Goal: Information Seeking & Learning: Learn about a topic

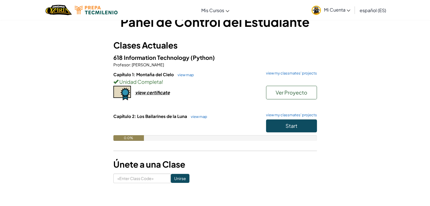
scroll to position [28, 0]
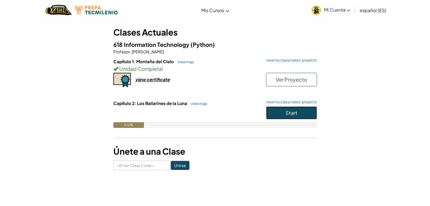
click at [292, 115] on span "Start" at bounding box center [292, 113] width 12 height 7
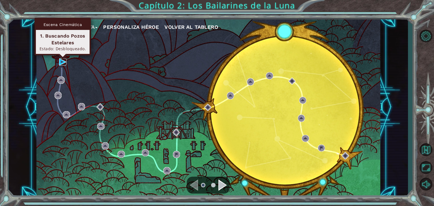
click at [61, 63] on img at bounding box center [62, 62] width 7 height 7
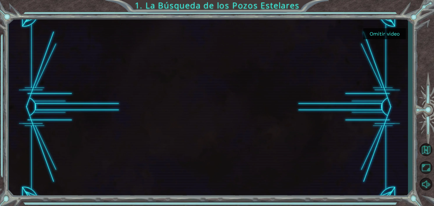
click at [393, 36] on button "Omitir video" at bounding box center [385, 33] width 42 height 11
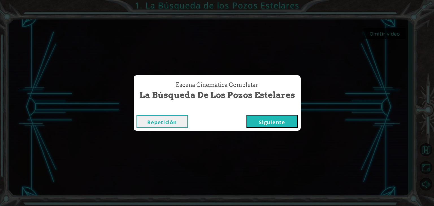
click at [266, 122] on button "Siguiente" at bounding box center [272, 121] width 51 height 13
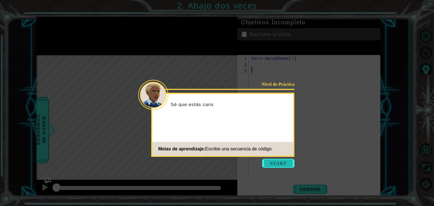
click at [280, 164] on button "Start" at bounding box center [278, 163] width 32 height 9
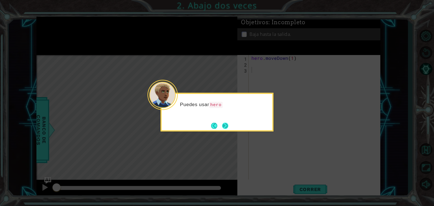
click at [228, 126] on button "Next" at bounding box center [225, 126] width 7 height 7
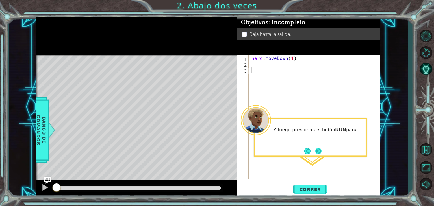
click at [319, 152] on button "Next" at bounding box center [319, 151] width 10 height 10
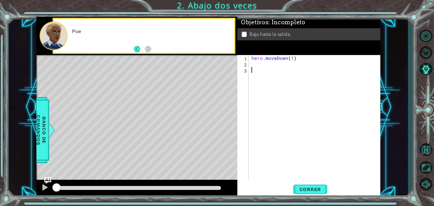
click at [319, 152] on div "hero . moveDown ( 1 )" at bounding box center [316, 123] width 131 height 137
click at [307, 184] on div "1 2 3 hero . moveDown ( 1 ) ההההההההההההההההההההההההההההההההההההההההההההההההההה…" at bounding box center [309, 126] width 143 height 143
click at [307, 185] on button "Correr" at bounding box center [311, 190] width 34 height 14
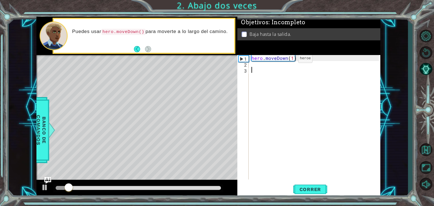
click at [288, 60] on div "hero . moveDown ( 1 )" at bounding box center [316, 123] width 131 height 137
click at [288, 60] on div "hero . moveDown ( 1 )" at bounding box center [315, 117] width 129 height 125
click at [292, 60] on div "hero . moveDown ( 1 )" at bounding box center [316, 123] width 131 height 137
type textarea "hero.moveDown(2)"
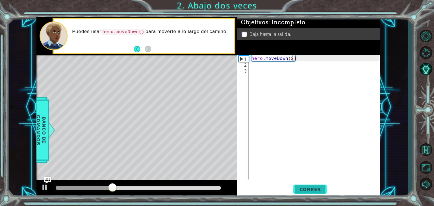
click at [308, 193] on button "Correr" at bounding box center [311, 190] width 34 height 14
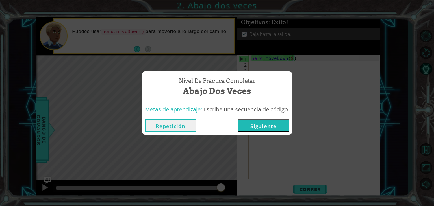
click at [261, 130] on button "Siguiente" at bounding box center [263, 125] width 51 height 13
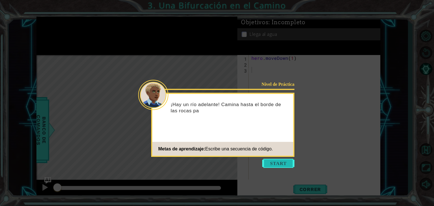
click at [283, 164] on button "Start" at bounding box center [278, 163] width 32 height 9
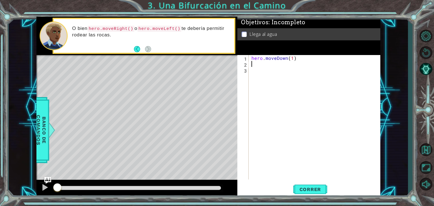
click at [264, 67] on div "hero . moveDown ( 1 )" at bounding box center [316, 123] width 131 height 137
type textarea "hero.moveRight(1)"
type textarea "hero.moveDown(1)"
click at [297, 188] on span "Correr" at bounding box center [310, 190] width 33 height 6
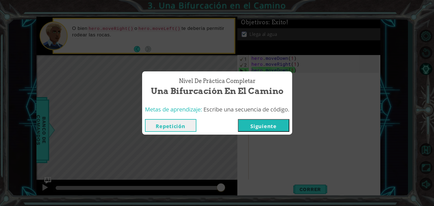
click at [258, 127] on button "Siguiente" at bounding box center [263, 125] width 51 height 13
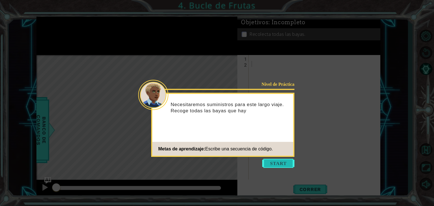
click at [265, 162] on button "Start" at bounding box center [278, 163] width 32 height 9
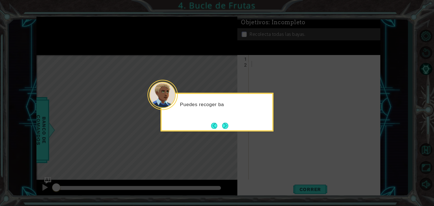
click at [227, 133] on icon at bounding box center [217, 103] width 434 height 206
click at [226, 129] on button "Next" at bounding box center [225, 126] width 9 height 9
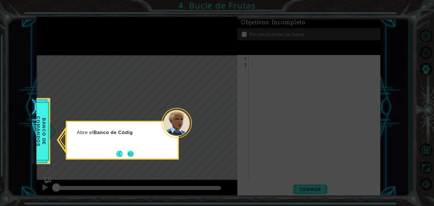
click at [129, 150] on button "Next" at bounding box center [130, 154] width 9 height 9
click at [133, 151] on button "Next" at bounding box center [130, 154] width 7 height 7
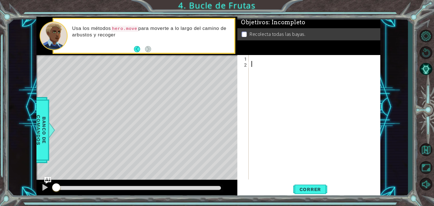
click at [255, 59] on div at bounding box center [316, 123] width 131 height 137
type textarea "hero.moveDown(1)"
click at [324, 191] on span "Correr" at bounding box center [310, 190] width 33 height 6
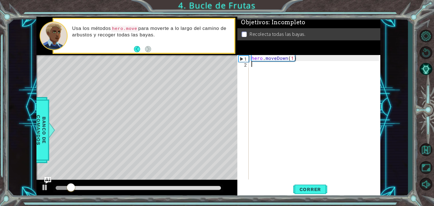
click at [297, 65] on div "hero . moveDown ( 1 )" at bounding box center [316, 123] width 131 height 137
click at [293, 60] on div "hero . moveDown ( 1 )" at bounding box center [316, 123] width 131 height 137
type textarea "hero.moveDown(2)"
click at [255, 65] on div "hero . moveDown ( 2 )" at bounding box center [316, 123] width 131 height 137
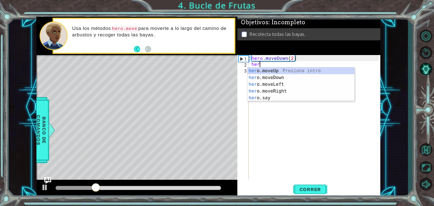
scroll to position [0, 0]
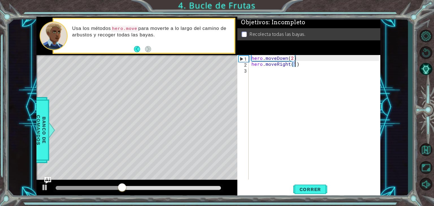
type textarea "hero.moveRight(2)"
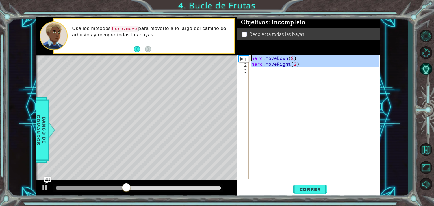
click at [303, 78] on div "hero . moveDown ( 2 ) hero . moveRight ( 2 )" at bounding box center [316, 123] width 131 height 137
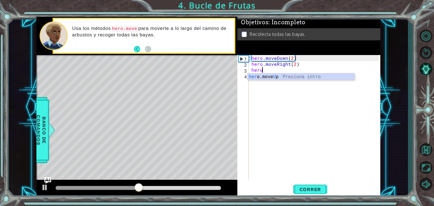
scroll to position [0, 0]
click at [304, 78] on div "her o.move Up Presiona intro" at bounding box center [301, 84] width 107 height 20
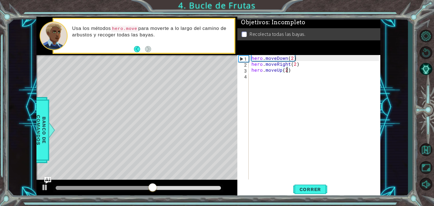
type textarea "hero.moveUp(2)"
click at [304, 78] on div "hero . moveDown ( 2 ) hero . moveRight ( 2 ) hero . moveUp ( 2 )" at bounding box center [316, 123] width 131 height 137
click at [320, 191] on span "Correr" at bounding box center [310, 190] width 33 height 6
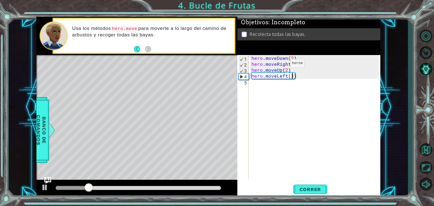
click at [281, 65] on div "hero . moveDown ( 2 ) hero . moveRight ( 2 ) hero . moveUp ( 2 ) hero . moveLef…" at bounding box center [316, 123] width 131 height 137
click at [304, 66] on div "hero . moveDown ( 2 ) hero . moveRight ( 2 ) hero . moveUp ( 2 ) hero . moveLef…" at bounding box center [316, 123] width 131 height 137
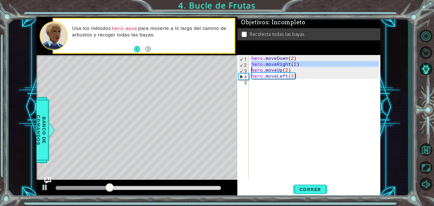
type textarea "hero.moveUp(2)"
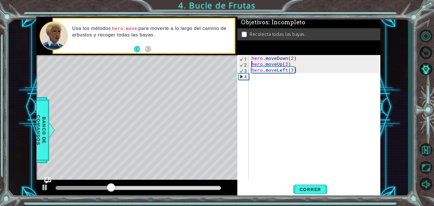
scroll to position [0, 2]
click at [304, 76] on div "hero . moveDown ( 2 ) hero . moveUp ( 2 ) hero . moveLeft ( 3 )" at bounding box center [316, 123] width 131 height 137
paste textarea "hero.moveLeft(3)"
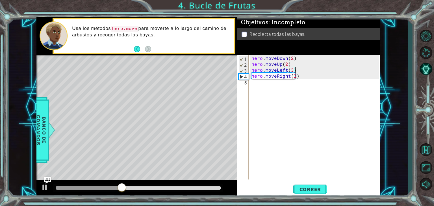
click at [304, 69] on div "hero . moveDown ( 2 ) hero . moveUp ( 2 ) hero . moveLeft ( 3 ) hero . moveRigh…" at bounding box center [316, 123] width 131 height 137
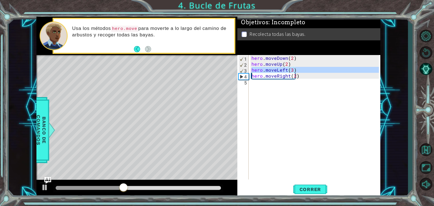
click at [304, 69] on div "hero . moveDown ( 2 ) hero . moveUp ( 2 ) hero . moveLeft ( 3 ) hero . moveRigh…" at bounding box center [316, 123] width 131 height 137
paste textarea "Code Area"
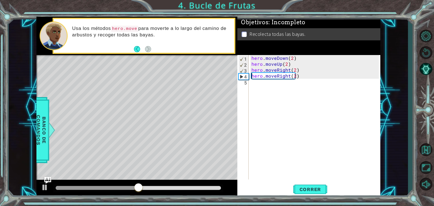
click at [303, 70] on div "hero . moveDown ( 2 ) hero . moveUp ( 2 ) hero . moveRight ( 2 ) hero . moveRig…" at bounding box center [316, 123] width 131 height 137
click at [303, 70] on div "hero . moveDown ( 2 ) hero . moveUp ( 2 ) hero . moveRight ( 2 ) hero . moveRig…" at bounding box center [315, 117] width 129 height 125
click at [303, 70] on div "hero . moveDown ( 2 ) hero . moveUp ( 2 ) hero . moveRight ( 2 ) hero . moveRig…" at bounding box center [316, 123] width 131 height 137
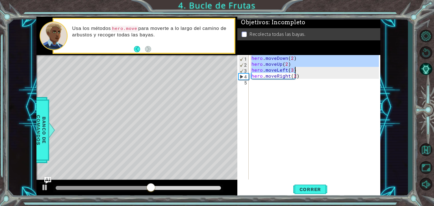
click at [303, 70] on div "hero . moveDown ( 2 ) hero . moveUp ( 2 ) hero . moveLeft ( 3 ) hero . moveRigh…" at bounding box center [316, 123] width 131 height 137
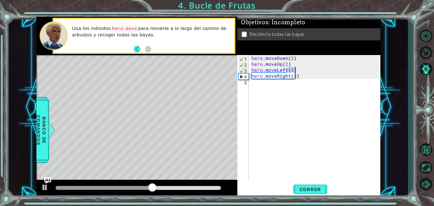
click at [303, 70] on div "hero . moveDown ( 2 ) hero . moveUp ( 2 ) hero . moveLeft ( 3 ) hero . moveRigh…" at bounding box center [316, 123] width 131 height 137
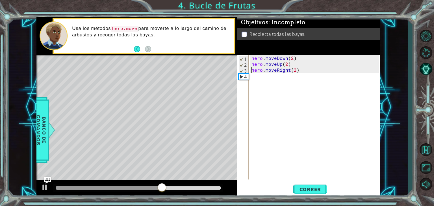
click at [300, 61] on div "hero . moveDown ( 2 ) hero . moveUp ( 2 ) hero . moveRight ( 2 )" at bounding box center [316, 123] width 131 height 137
type textarea "hero.moveDown(2)"
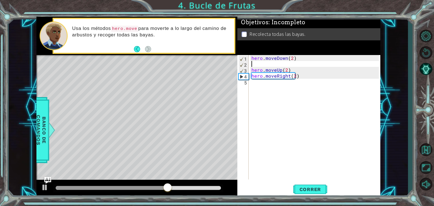
paste textarea "hero.moveLeft(3)"
click at [296, 76] on div "hero . moveDown ( 2 ) hero . moveLeft ( 3 ) hero . moveUp ( 2 ) hero . moveRigh…" at bounding box center [316, 123] width 131 height 137
click at [291, 67] on div "hero . moveDown ( 2 ) hero . moveLeft ( 3 ) hero . moveUp ( 2 ) hero . moveRigh…" at bounding box center [316, 123] width 131 height 137
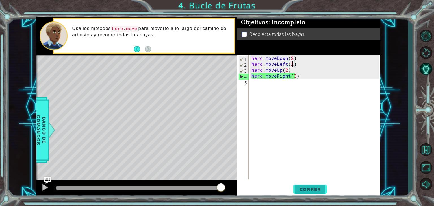
type textarea "hero.moveLeft(2)"
click at [313, 194] on button "Correr" at bounding box center [311, 190] width 34 height 14
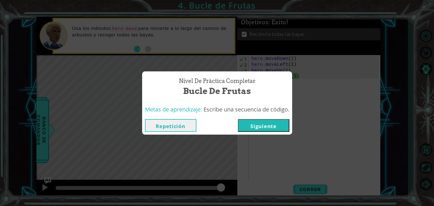
click at [256, 124] on button "Siguiente" at bounding box center [263, 125] width 51 height 13
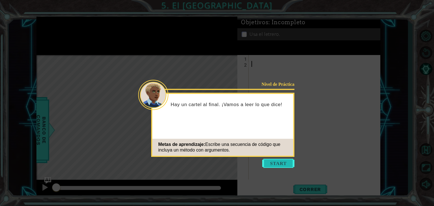
click at [275, 161] on button "Start" at bounding box center [278, 163] width 32 height 9
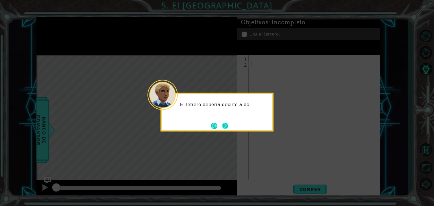
click at [228, 128] on button "Next" at bounding box center [225, 126] width 7 height 7
click at [229, 128] on button "Next" at bounding box center [225, 126] width 9 height 9
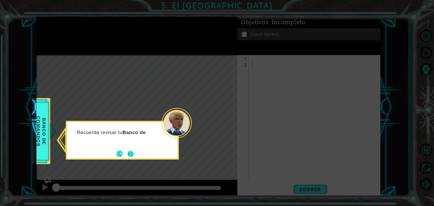
click at [128, 154] on button "Next" at bounding box center [130, 154] width 7 height 7
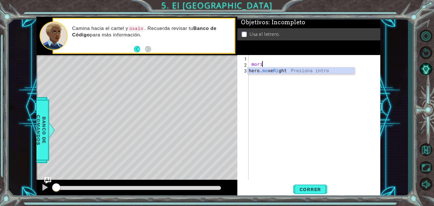
type textarea "hero.moveRight(1)"
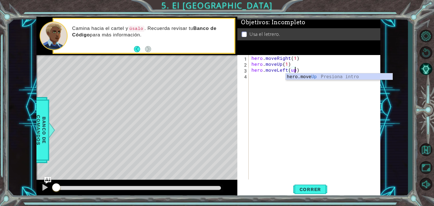
scroll to position [0, 2]
type textarea "hero.moveLeft(1)"
paste textarea "Code Area"
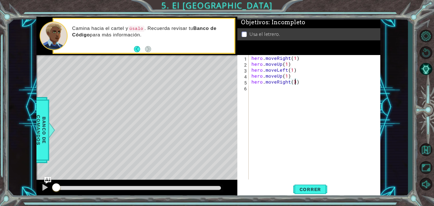
type textarea "hero.moveRight(2)"
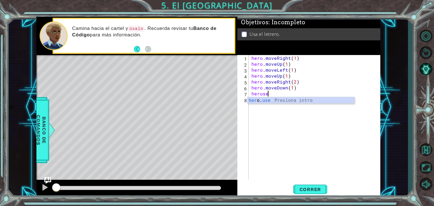
scroll to position [0, 1]
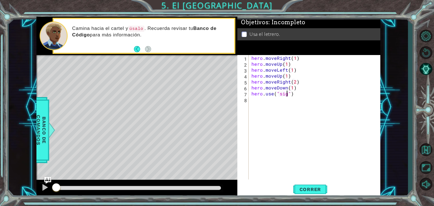
type textarea "hero.use("sign")"
click at [322, 189] on span "Correr" at bounding box center [310, 190] width 33 height 6
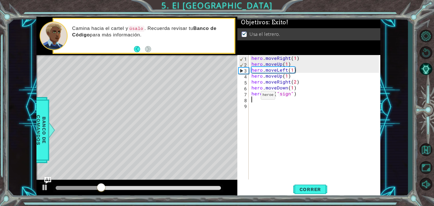
click at [242, 95] on div "7" at bounding box center [244, 95] width 10 height 6
type textarea "hero.use("sign")"
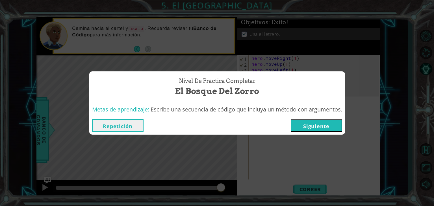
click at [302, 122] on button "Siguiente" at bounding box center [316, 125] width 51 height 13
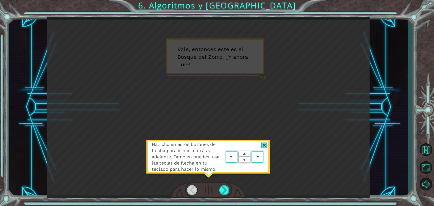
click at [357, 126] on div "Haz clic en estos botones de flecha para ir hacia atrás y adelante. También pue…" at bounding box center [208, 108] width 323 height 182
click at [264, 143] on div at bounding box center [264, 146] width 7 height 6
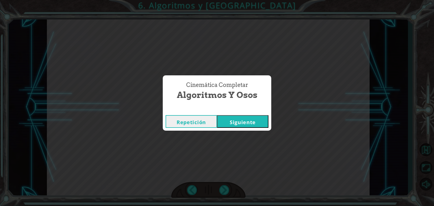
click at [249, 124] on button "Siguiente" at bounding box center [242, 121] width 51 height 13
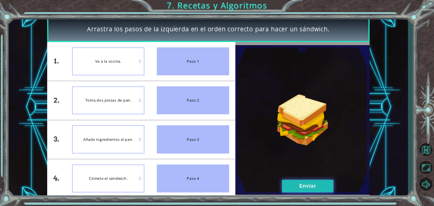
click at [293, 191] on button "Enviar" at bounding box center [307, 186] width 51 height 13
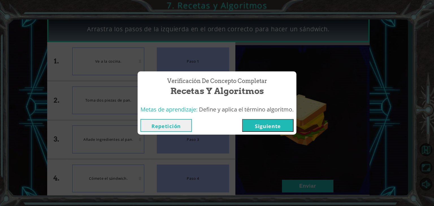
click at [256, 121] on button "Siguiente" at bounding box center [267, 125] width 51 height 13
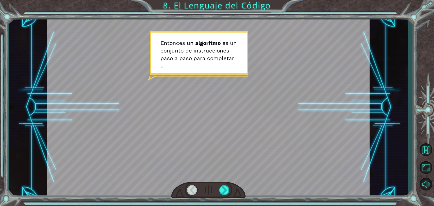
click at [223, 182] on div at bounding box center [208, 190] width 74 height 16
click at [224, 187] on div at bounding box center [208, 190] width 74 height 16
click at [224, 187] on div at bounding box center [224, 191] width 10 height 10
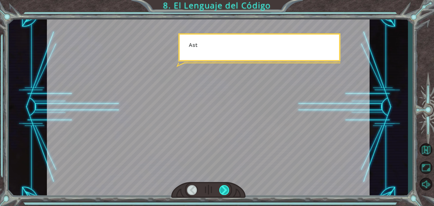
click at [224, 187] on div at bounding box center [224, 191] width 10 height 10
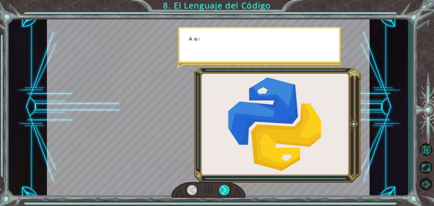
click at [224, 187] on div at bounding box center [224, 191] width 10 height 10
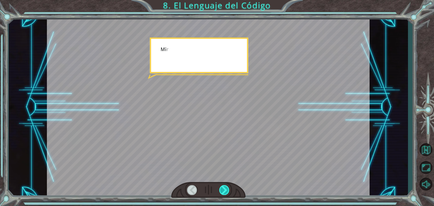
click at [224, 187] on div at bounding box center [224, 191] width 10 height 10
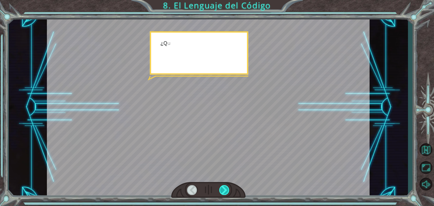
click at [224, 187] on div at bounding box center [224, 191] width 10 height 10
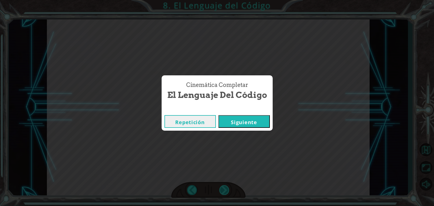
click at [224, 0] on div "E n t o n c e s u n a l g o r i t m o e s u n c o n j u n t o d e i n s t r u c…" at bounding box center [217, 0] width 434 height 0
click at [224, 187] on div "Cinemática Completar El Lenguaje del Código Repetición [GEOGRAPHIC_DATA]" at bounding box center [217, 103] width 434 height 206
click at [230, 113] on div "Repetición [GEOGRAPHIC_DATA]" at bounding box center [217, 122] width 111 height 18
click at [231, 116] on button "Siguiente" at bounding box center [244, 121] width 51 height 13
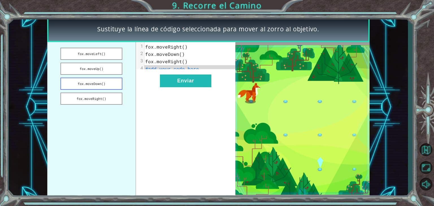
click at [107, 83] on button "fox.moveDown()" at bounding box center [92, 84] width 62 height 12
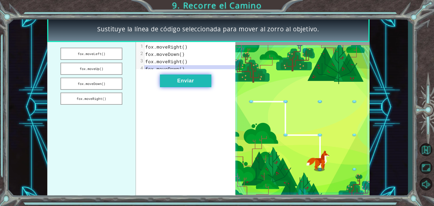
click at [175, 83] on button "Enviar" at bounding box center [185, 81] width 51 height 13
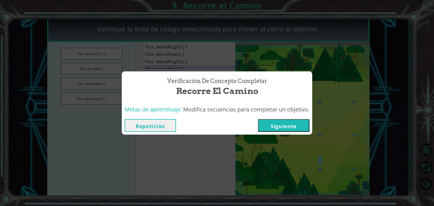
click at [282, 128] on button "Siguiente" at bounding box center [283, 125] width 51 height 13
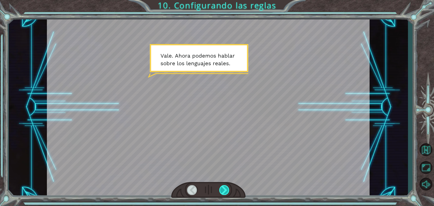
click at [226, 191] on div at bounding box center [224, 191] width 10 height 10
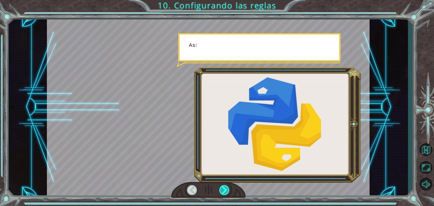
click at [226, 191] on div at bounding box center [224, 191] width 10 height 10
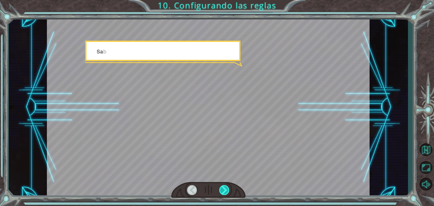
click at [226, 191] on div at bounding box center [224, 191] width 10 height 10
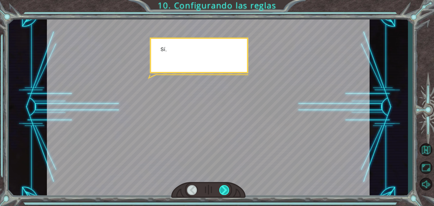
click at [226, 191] on div at bounding box center [224, 191] width 10 height 10
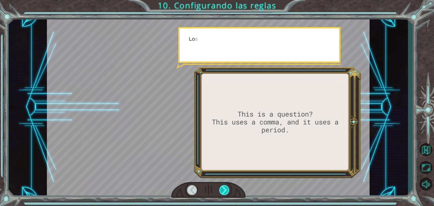
click at [226, 191] on div at bounding box center [224, 191] width 10 height 10
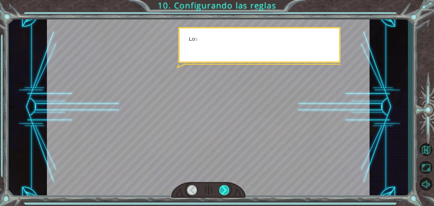
click at [226, 191] on div at bounding box center [224, 191] width 10 height 10
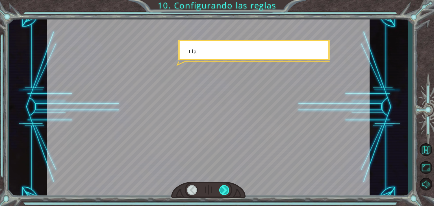
click at [226, 191] on div at bounding box center [224, 191] width 10 height 10
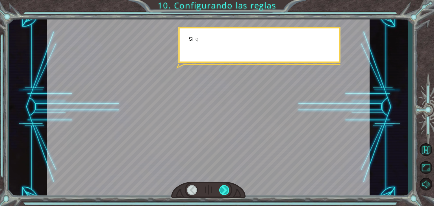
click at [226, 191] on div at bounding box center [224, 191] width 10 height 10
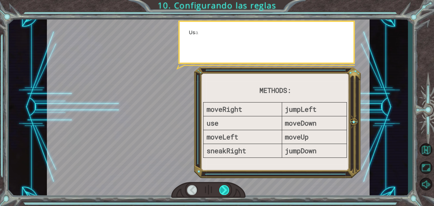
click at [226, 191] on div at bounding box center [224, 191] width 10 height 10
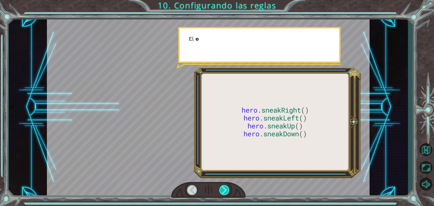
click at [226, 191] on div at bounding box center [224, 191] width 10 height 10
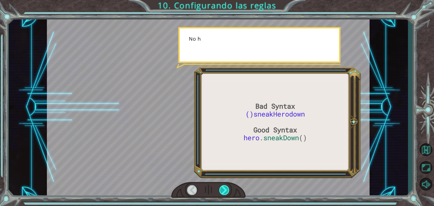
click at [226, 191] on div at bounding box center [224, 191] width 10 height 10
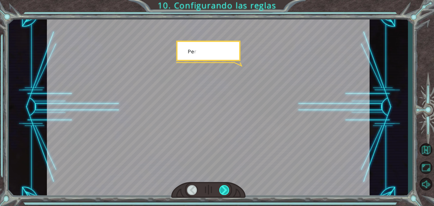
click at [226, 191] on div at bounding box center [224, 191] width 10 height 10
click at [223, 189] on div at bounding box center [224, 191] width 10 height 10
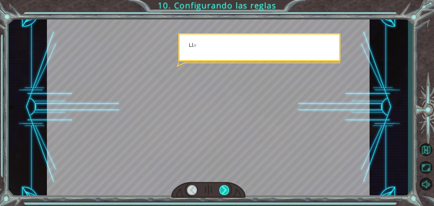
click at [223, 189] on div at bounding box center [224, 191] width 10 height 10
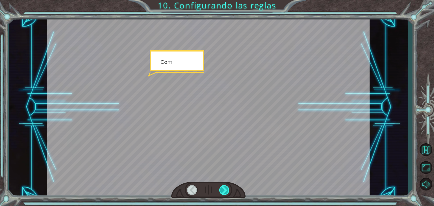
click at [223, 189] on div at bounding box center [224, 191] width 10 height 10
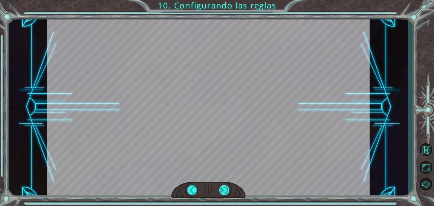
click at [223, 0] on div "Bad Syntax ()sneakHerodown Good Syntax hero . sneakDown () V a l e . A h o r a …" at bounding box center [217, 0] width 434 height 0
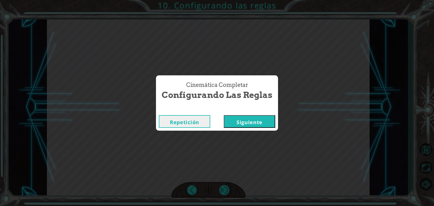
click at [223, 189] on div "Cinemática Completar Configurando las reglas Repetición [GEOGRAPHIC_DATA]" at bounding box center [217, 103] width 434 height 206
click at [230, 124] on button "Siguiente" at bounding box center [249, 121] width 51 height 13
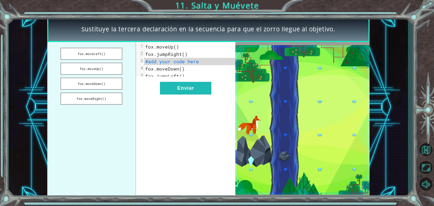
click at [191, 55] on pre "fox.jumpRight()" at bounding box center [193, 54] width 96 height 7
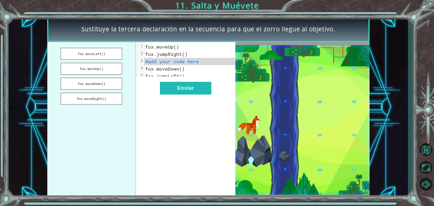
drag, startPoint x: 191, startPoint y: 55, endPoint x: 190, endPoint y: 50, distance: 5.1
click at [191, 55] on pre "fox.jumpRight()" at bounding box center [193, 54] width 96 height 7
click at [189, 49] on pre "fox.moveUp()" at bounding box center [193, 46] width 96 height 7
click at [189, 44] on pre "fox.moveUp()" at bounding box center [193, 46] width 96 height 7
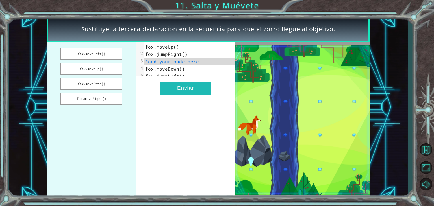
click at [189, 44] on pre "fox.moveUp()" at bounding box center [193, 46] width 96 height 7
click at [196, 57] on pre "fox.jumpRight()" at bounding box center [193, 54] width 96 height 7
click at [117, 83] on button "fox.moveDown()" at bounding box center [92, 84] width 62 height 12
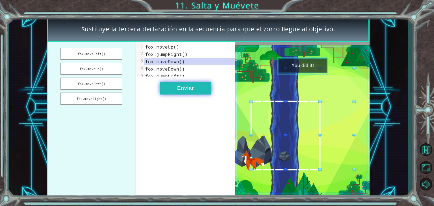
click at [172, 90] on button "Enviar" at bounding box center [185, 88] width 51 height 13
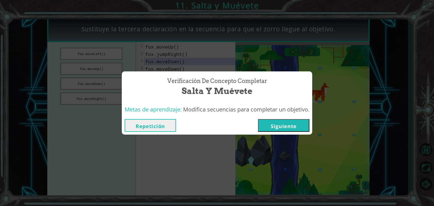
click at [294, 128] on button "Siguiente" at bounding box center [283, 125] width 51 height 13
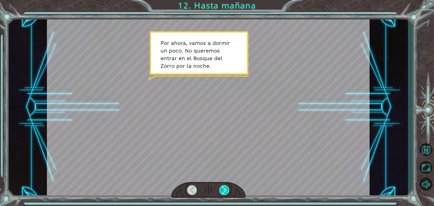
click at [227, 188] on div at bounding box center [224, 191] width 10 height 10
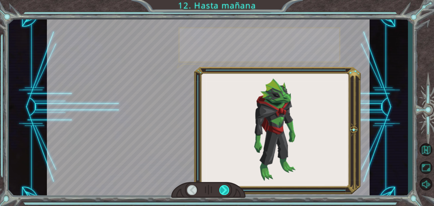
click at [227, 188] on div at bounding box center [224, 191] width 10 height 10
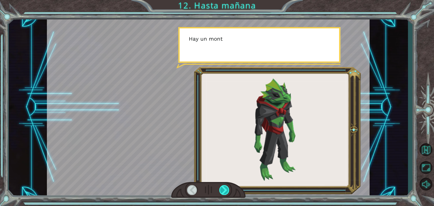
click at [227, 188] on div at bounding box center [224, 191] width 10 height 10
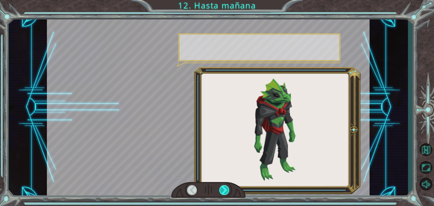
click at [227, 188] on div at bounding box center [224, 191] width 10 height 10
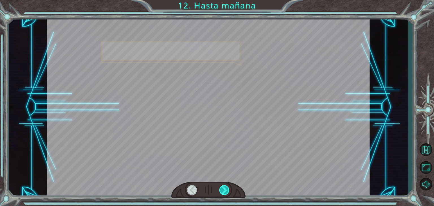
click at [227, 188] on div at bounding box center [224, 191] width 10 height 10
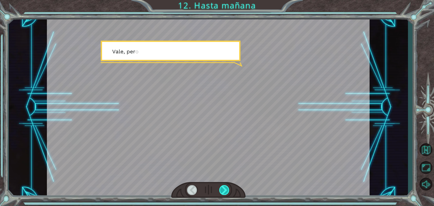
click at [227, 188] on div at bounding box center [224, 191] width 10 height 10
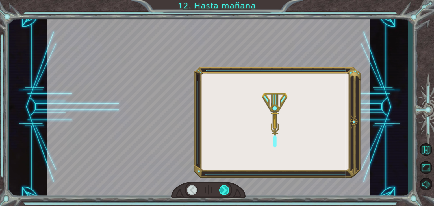
click at [227, 188] on div at bounding box center [224, 191] width 10 height 10
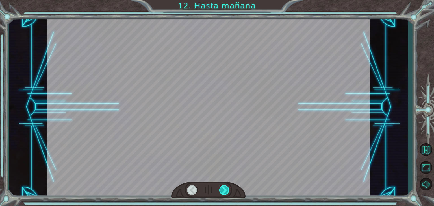
click at [227, 188] on div at bounding box center [224, 191] width 10 height 10
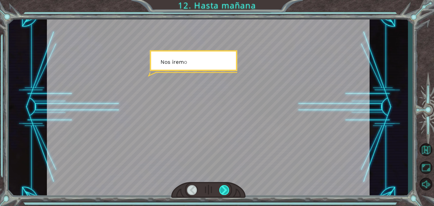
click at [227, 188] on div at bounding box center [224, 191] width 10 height 10
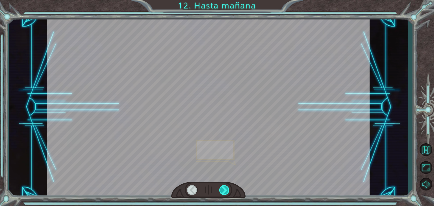
click at [227, 188] on div at bounding box center [224, 191] width 10 height 10
click at [227, 0] on div "P o r a h o r a , v a m o s a d o r m i r u n p o c o . N o q u e r e m o s e n…" at bounding box center [217, 0] width 434 height 0
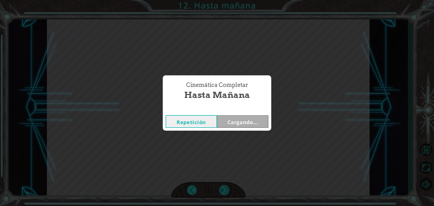
click at [227, 188] on div "Cinemática Completar Hasta mañana Repetición Cargando..." at bounding box center [217, 103] width 434 height 206
click at [232, 121] on button "Siguiente" at bounding box center [242, 121] width 51 height 13
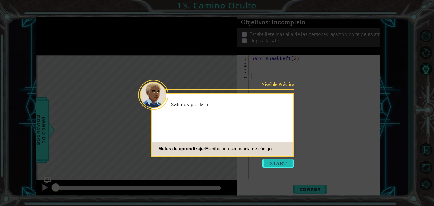
click at [275, 163] on button "Start" at bounding box center [278, 163] width 32 height 9
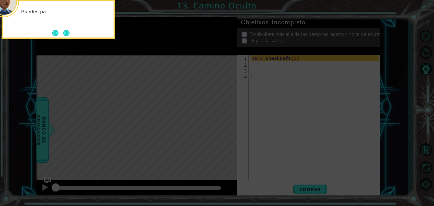
click at [422, 157] on icon at bounding box center [217, 30] width 434 height 351
click at [64, 26] on div "Puedes pasar desapercibido frente a" at bounding box center [58, 13] width 111 height 25
click at [66, 32] on button "Next" at bounding box center [66, 33] width 7 height 7
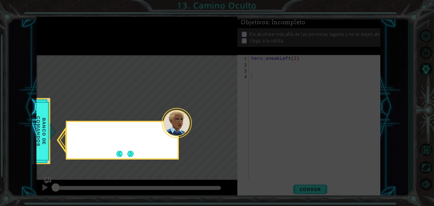
click at [66, 32] on icon at bounding box center [217, 103] width 434 height 206
drag, startPoint x: 66, startPoint y: 33, endPoint x: 80, endPoint y: 51, distance: 23.0
click at [67, 33] on icon at bounding box center [217, 103] width 434 height 206
click at [128, 153] on button "Next" at bounding box center [131, 154] width 7 height 7
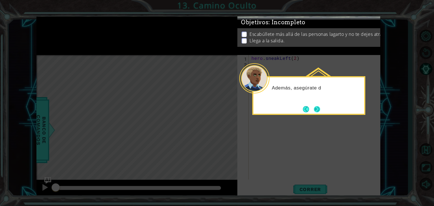
click at [318, 114] on button "Next" at bounding box center [317, 109] width 9 height 9
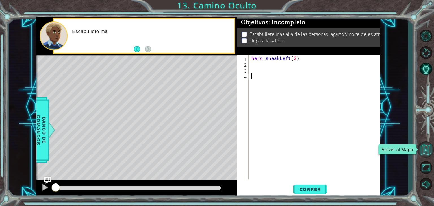
click at [424, 148] on button "Volver al Mapa" at bounding box center [426, 150] width 16 height 16
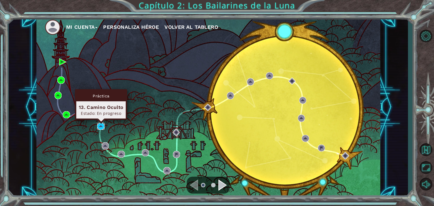
click at [102, 128] on img at bounding box center [100, 126] width 7 height 7
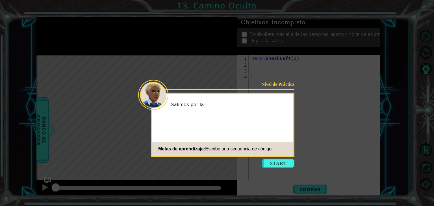
click at [285, 159] on icon at bounding box center [217, 103] width 434 height 206
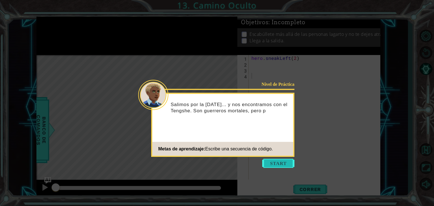
click at [283, 162] on button "Start" at bounding box center [278, 163] width 32 height 9
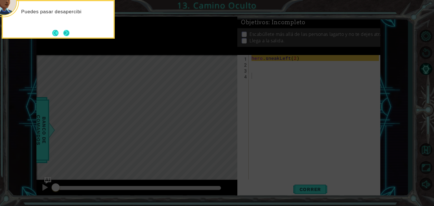
click at [70, 35] on button "Next" at bounding box center [66, 33] width 6 height 6
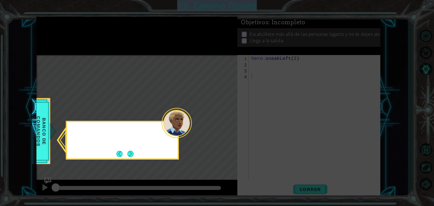
click at [71, 35] on icon at bounding box center [217, 103] width 434 height 206
click at [133, 155] on button "Next" at bounding box center [131, 154] width 6 height 6
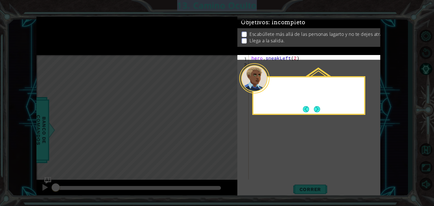
click at [133, 155] on icon at bounding box center [217, 103] width 434 height 206
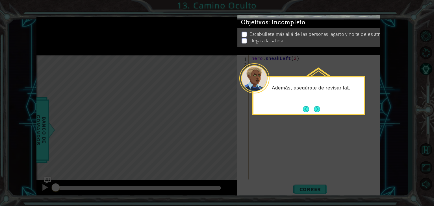
click at [314, 103] on div "Además, asegúrate de revisar la L" at bounding box center [309, 95] width 113 height 39
click at [316, 106] on button "Next" at bounding box center [317, 109] width 7 height 7
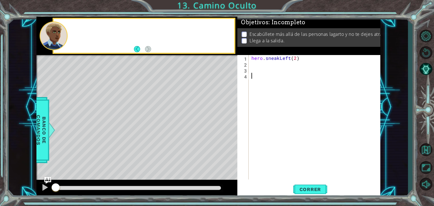
click at [316, 106] on div "hero . sneakLeft ( 2 )" at bounding box center [316, 123] width 131 height 137
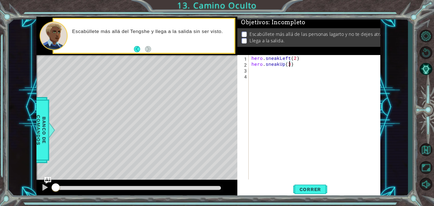
type textarea "hero.sneakUp(2)"
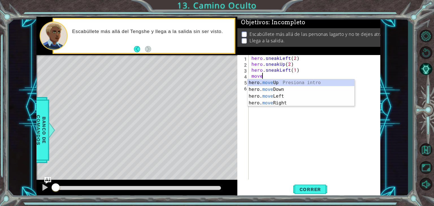
scroll to position [0, 2]
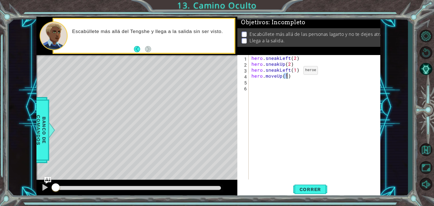
click at [294, 72] on div "hero . sneakLeft ( 2 ) hero . sneakUp ( 2 ) hero . sneakLeft ( 1 ) hero . moveU…" at bounding box center [316, 123] width 131 height 137
type textarea "hero.sneakLeft(2)"
click at [301, 186] on button "Correr" at bounding box center [311, 190] width 34 height 14
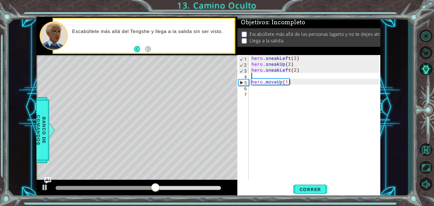
click at [284, 76] on div "hero . sneakLeft ( 2 ) hero . sneakUp ( 2 ) hero . sneakLeft ( 2 ) hero . moveU…" at bounding box center [316, 123] width 131 height 137
click at [284, 74] on div "hero . sneakLeft ( 2 ) hero . sneakUp ( 2 ) hero . sneakLeft ( 2 ) hero . moveU…" at bounding box center [316, 123] width 131 height 137
click at [284, 72] on div "hero . sneakLeft ( 2 ) hero . sneakUp ( 2 ) hero . sneakLeft ( 2 ) hero . moveU…" at bounding box center [316, 123] width 131 height 137
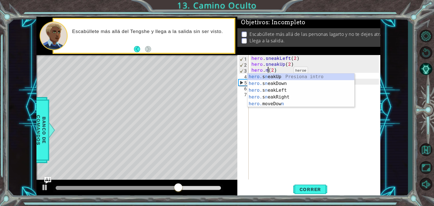
scroll to position [0, 1]
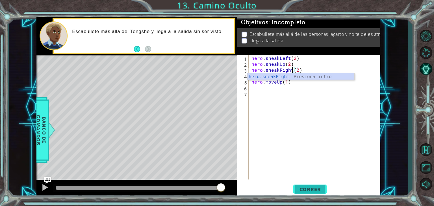
type textarea "hero.sneakRight(2)"
click at [305, 192] on span "Correr" at bounding box center [310, 190] width 33 height 6
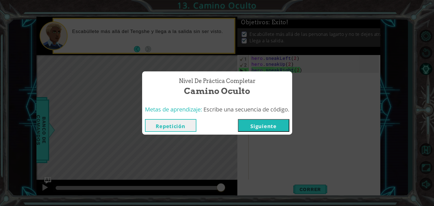
click at [258, 122] on button "Siguiente" at bounding box center [263, 125] width 51 height 13
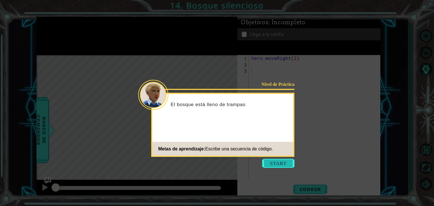
click at [266, 166] on button "Start" at bounding box center [278, 163] width 32 height 9
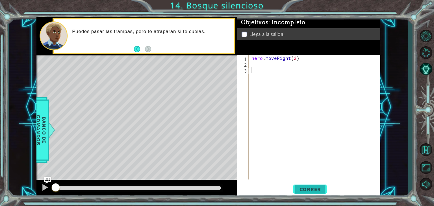
click at [315, 185] on button "Correr" at bounding box center [311, 190] width 34 height 14
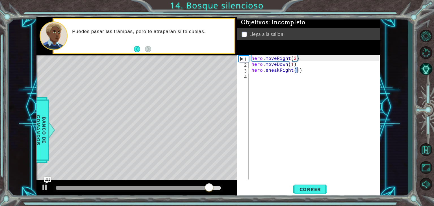
scroll to position [0, 3]
type textarea "hero.sneakRight(3)"
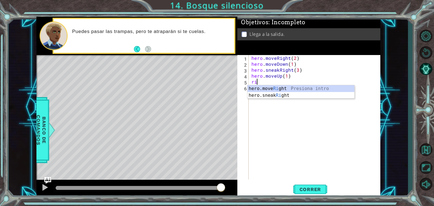
scroll to position [0, 2]
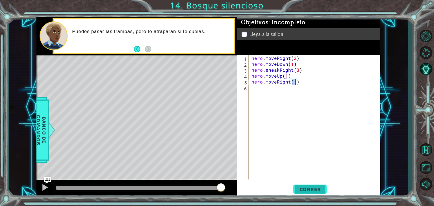
type textarea "hero.moveRight(1)"
click at [305, 192] on span "Correr" at bounding box center [310, 190] width 33 height 6
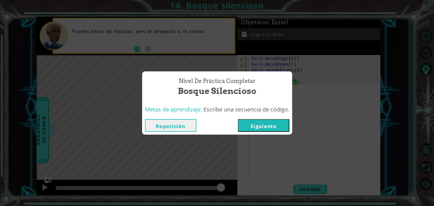
click at [280, 134] on div "Repetición [GEOGRAPHIC_DATA]" at bounding box center [217, 126] width 150 height 18
click at [280, 133] on div "Repetición [GEOGRAPHIC_DATA]" at bounding box center [217, 126] width 150 height 18
click at [280, 132] on button "Siguiente" at bounding box center [263, 125] width 51 height 13
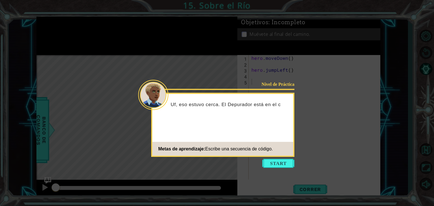
click at [278, 164] on button "Start" at bounding box center [278, 163] width 32 height 9
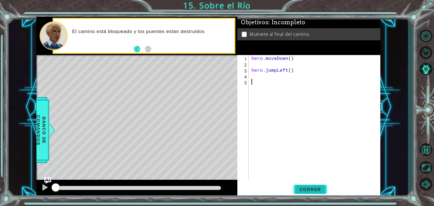
click at [303, 185] on button "Correr" at bounding box center [311, 190] width 34 height 14
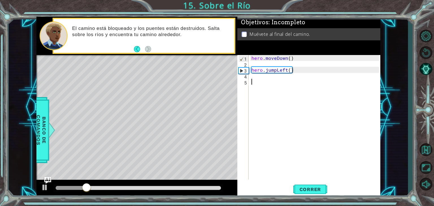
type textarea "le"
type textarea "ju"
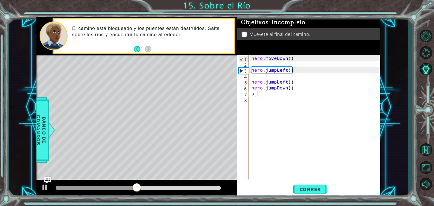
type textarea "u"
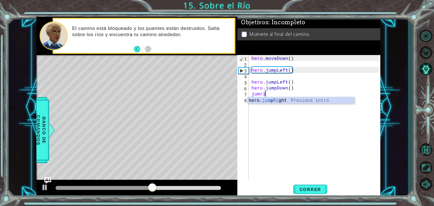
type textarea "jumrig"
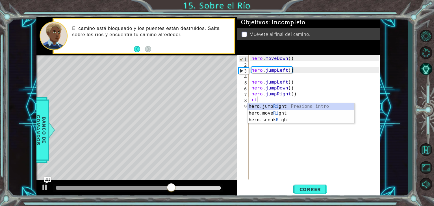
type textarea "rig"
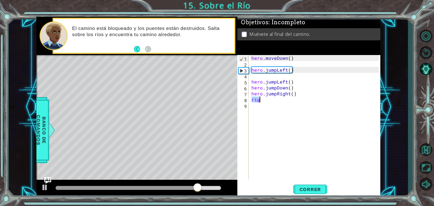
type textarea "i"
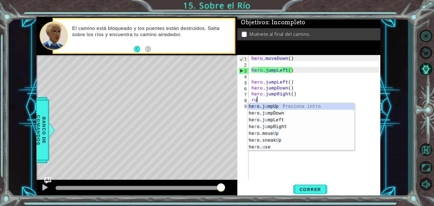
type textarea "r"
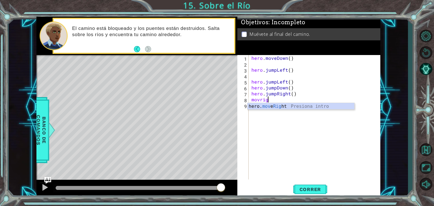
scroll to position [0, 1]
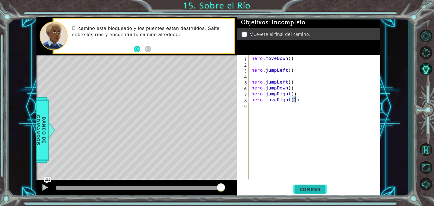
type textarea "hero.moveRight(1)"
click at [309, 190] on span "Correr" at bounding box center [310, 190] width 33 height 6
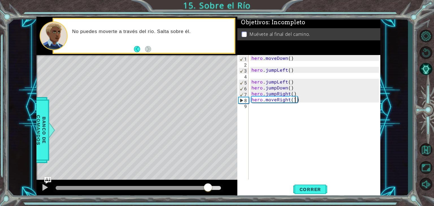
click at [209, 187] on div at bounding box center [138, 188] width 165 height 4
click at [315, 191] on span "Correr" at bounding box center [310, 190] width 33 height 6
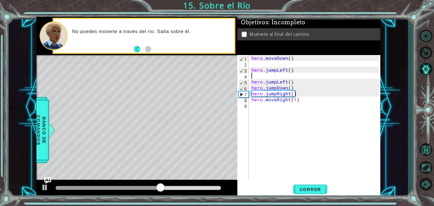
click at [279, 74] on div "hero . moveDown ( ) hero . jumpLeft ( ) hero . jumpLeft ( ) hero . jumpDown ( )…" at bounding box center [316, 123] width 131 height 137
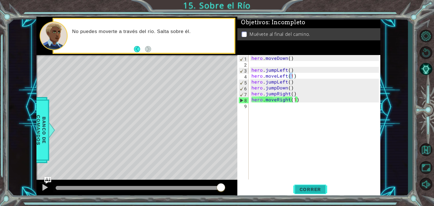
click at [310, 188] on span "Correr" at bounding box center [310, 190] width 33 height 6
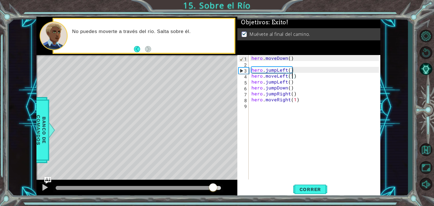
click at [213, 188] on div at bounding box center [138, 188] width 165 height 4
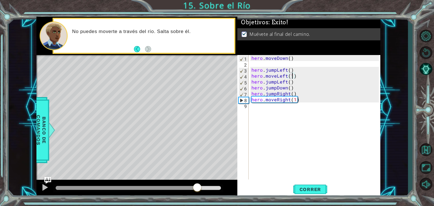
click at [198, 190] on div at bounding box center [127, 188] width 142 height 4
click at [309, 191] on span "Correr" at bounding box center [310, 190] width 33 height 6
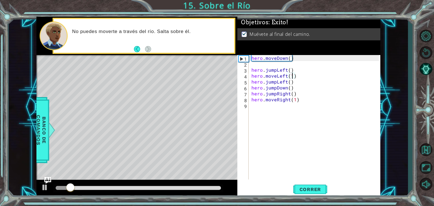
click at [172, 184] on div at bounding box center [136, 189] width 201 height 18
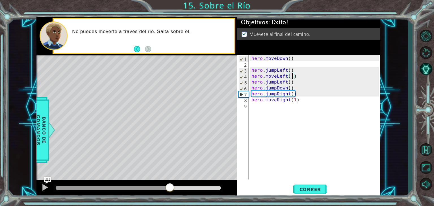
click at [170, 188] on div at bounding box center [138, 188] width 165 height 4
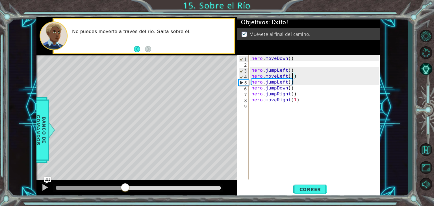
drag, startPoint x: 160, startPoint y: 187, endPoint x: 125, endPoint y: 185, distance: 35.2
click at [125, 186] on div at bounding box center [91, 188] width 70 height 4
click at [279, 84] on div "hero . moveDown ( ) hero . jumpLeft ( ) hero . moveLeft ( 1 ) hero . jumpLeft (…" at bounding box center [316, 123] width 131 height 137
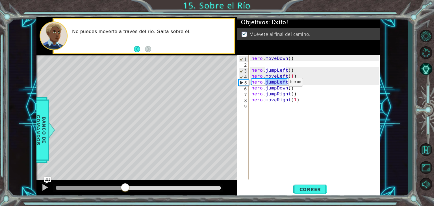
click at [279, 84] on div "hero . moveDown ( ) hero . jumpLeft ( ) hero . moveLeft ( 1 ) hero . jumpLeft (…" at bounding box center [316, 123] width 131 height 137
type textarea "hero.jumpDown()"
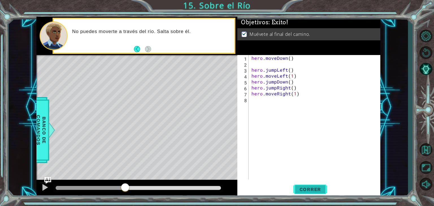
click at [324, 188] on span "Correr" at bounding box center [310, 190] width 33 height 6
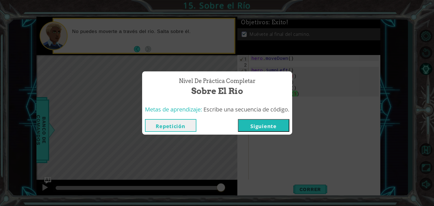
click at [271, 126] on button "Siguiente" at bounding box center [263, 125] width 51 height 13
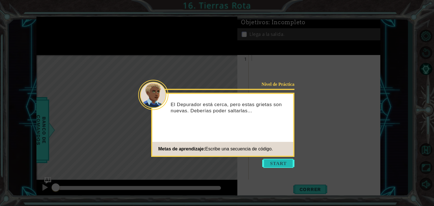
click at [281, 164] on button "Start" at bounding box center [278, 163] width 32 height 9
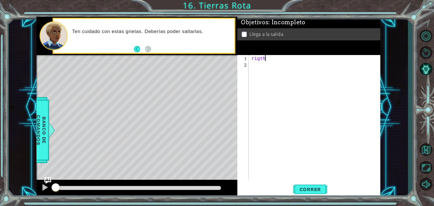
scroll to position [0, 0]
type textarea "r"
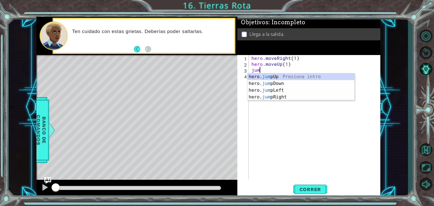
scroll to position [0, 3]
type textarea "hero.moveUp(1)jumup"
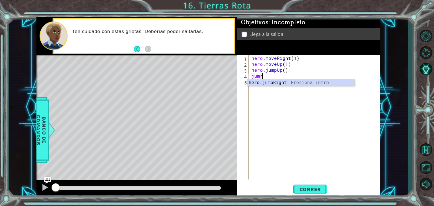
scroll to position [0, 1]
type textarea "jumrig"
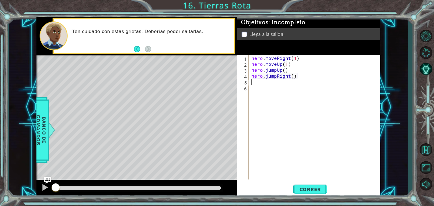
scroll to position [0, 0]
type textarea "hero.moveRight(1)"
click at [306, 186] on button "Correr" at bounding box center [311, 190] width 34 height 14
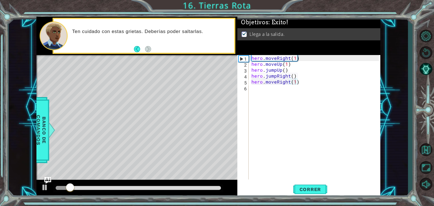
click at [205, 191] on div at bounding box center [138, 189] width 170 height 8
click at [209, 190] on div at bounding box center [138, 188] width 165 height 4
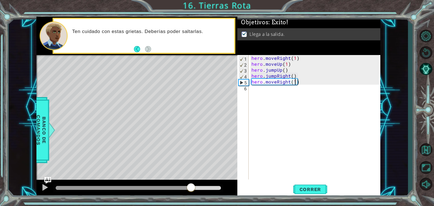
drag, startPoint x: 205, startPoint y: 188, endPoint x: 190, endPoint y: 187, distance: 14.5
click at [190, 187] on div at bounding box center [191, 188] width 10 height 10
click at [304, 192] on span "Correr" at bounding box center [310, 190] width 33 height 6
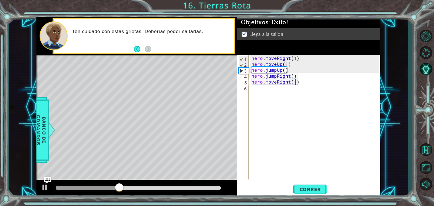
click at [162, 191] on div at bounding box center [138, 189] width 170 height 8
click at [162, 190] on div at bounding box center [138, 189] width 170 height 8
click at [165, 189] on div at bounding box center [138, 188] width 165 height 4
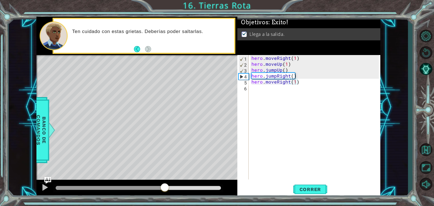
click at [36, 186] on div "1 ההההההההההההההההההההההההההההההההההההההההההההההההההההההההההההההההההההההההההההה…" at bounding box center [209, 107] width 400 height 182
click at [43, 189] on div at bounding box center [44, 187] width 7 height 7
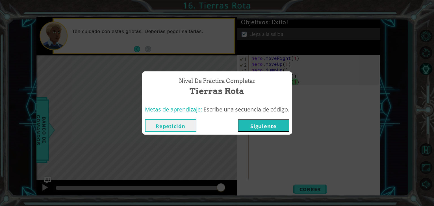
click at [257, 122] on button "Siguiente" at bounding box center [263, 125] width 51 height 13
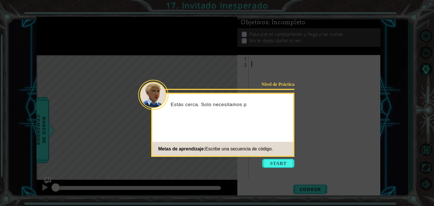
click at [268, 161] on button "Start" at bounding box center [278, 163] width 32 height 9
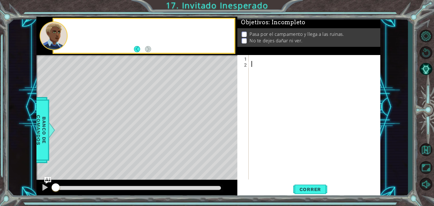
click at [273, 165] on div at bounding box center [316, 123] width 131 height 137
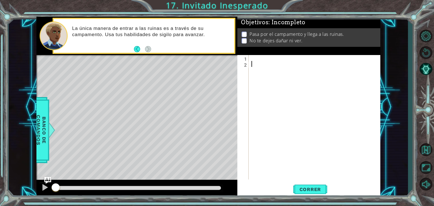
click at [333, 100] on div at bounding box center [316, 123] width 131 height 137
type textarea "[DEMOGRAPHIC_DATA]"
type textarea "w"
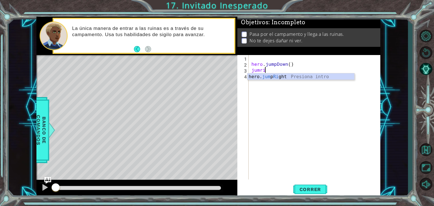
type textarea "jumrig"
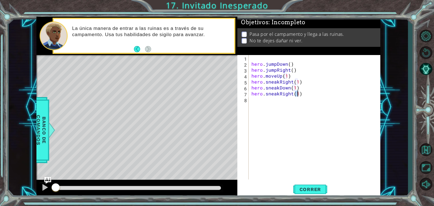
scroll to position [0, 3]
type textarea "hero.sneakRight(2)"
type textarea "hero.sneakUp(1)"
drag, startPoint x: 312, startPoint y: 194, endPoint x: 306, endPoint y: 195, distance: 6.3
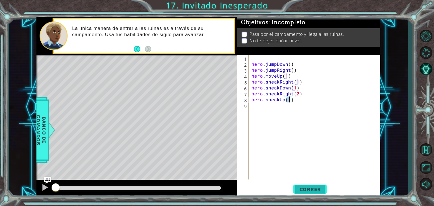
click at [311, 195] on button "Correr" at bounding box center [311, 190] width 34 height 14
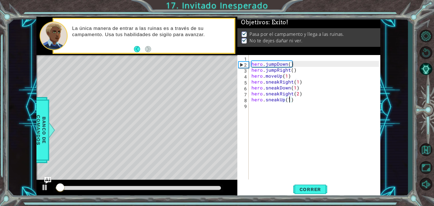
click at [197, 188] on div at bounding box center [138, 188] width 165 height 4
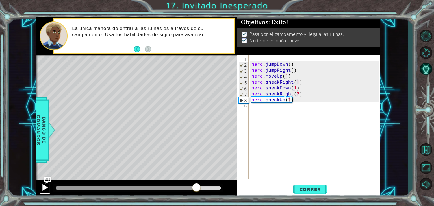
click at [50, 188] on button at bounding box center [44, 189] width 11 height 12
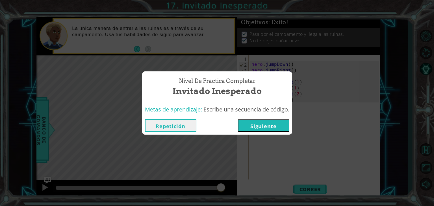
click at [260, 124] on button "Siguiente" at bounding box center [263, 125] width 51 height 13
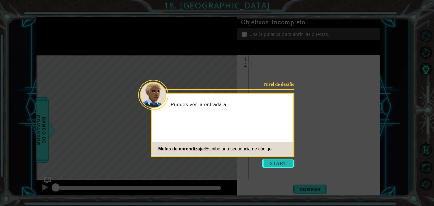
click at [268, 161] on button "Start" at bounding box center [278, 163] width 32 height 9
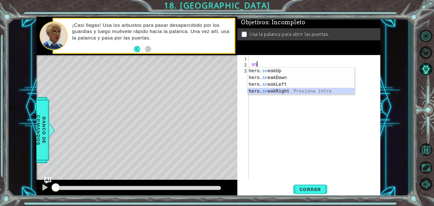
type textarea "hero.sneakRight(1)"
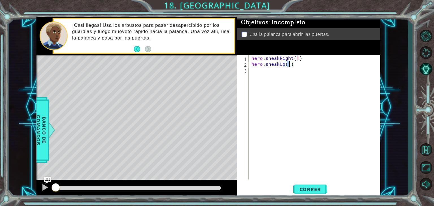
type textarea "hero.sneakUp(2)"
type textarea "hero.moveRight(2)"
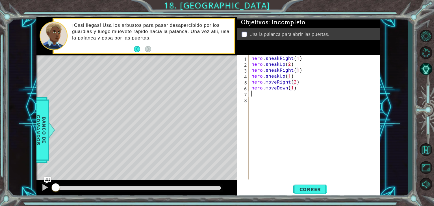
scroll to position [0, 3]
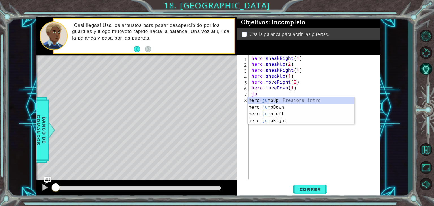
type textarea "ju"
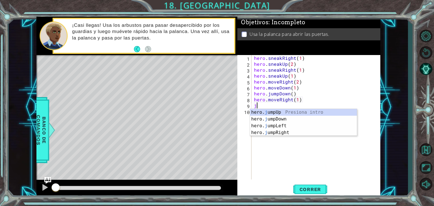
scroll to position [0, 3]
type textarea "j"
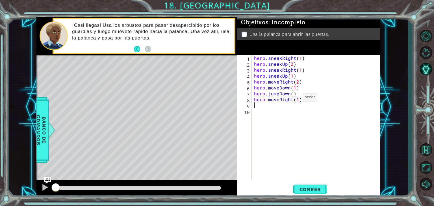
click at [296, 100] on div "hero . sneakRight ( 1 ) hero . sneakUp ( 2 ) hero . sneakRight ( 1 ) hero . sne…" at bounding box center [317, 123] width 129 height 137
type textarea "hero.moveRight(2)"
type textarea "juup"
type textarea "hero.moveUp(1)"
click at [320, 195] on button "Correr" at bounding box center [311, 190] width 34 height 14
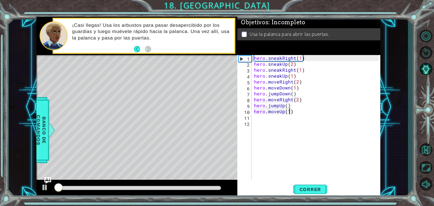
drag, startPoint x: 207, startPoint y: 187, endPoint x: 187, endPoint y: 187, distance: 20.1
click at [206, 187] on div at bounding box center [138, 188] width 165 height 4
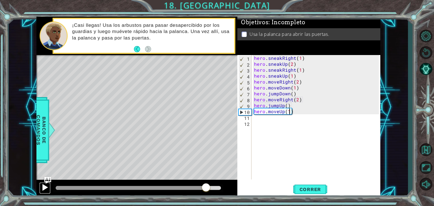
click at [42, 184] on div at bounding box center [44, 187] width 7 height 7
click at [287, 126] on div "hero . sneakRight ( 1 ) hero . sneakUp ( 2 ) hero . sneakRight ( 1 ) hero . sne…" at bounding box center [317, 123] width 129 height 137
click at [282, 119] on div "hero . sneakRight ( 1 ) hero . sneakUp ( 2 ) hero . sneakRight ( 1 ) hero . sne…" at bounding box center [317, 123] width 129 height 137
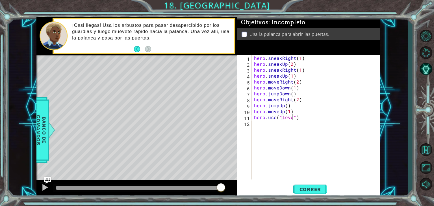
scroll to position [0, 2]
type textarea "hero.use("lever")"
click at [305, 185] on button "Correr" at bounding box center [311, 190] width 34 height 14
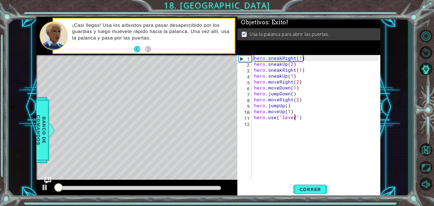
click at [204, 187] on div at bounding box center [138, 188] width 165 height 4
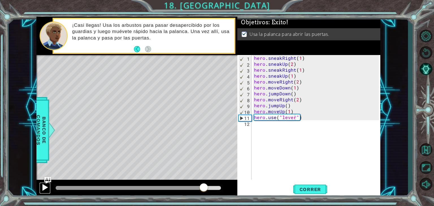
click at [43, 184] on div at bounding box center [44, 187] width 7 height 7
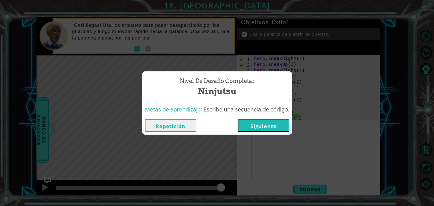
drag, startPoint x: 281, startPoint y: 128, endPoint x: 277, endPoint y: 128, distance: 4.0
click at [277, 128] on button "Siguiente" at bounding box center [263, 125] width 51 height 13
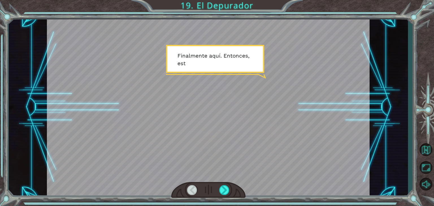
click at [220, 126] on div at bounding box center [208, 108] width 323 height 182
click at [230, 163] on div at bounding box center [208, 108] width 323 height 182
click at [229, 193] on div at bounding box center [224, 191] width 10 height 10
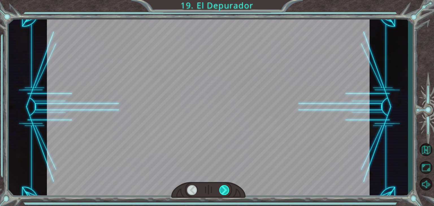
click at [229, 193] on div at bounding box center [224, 191] width 10 height 10
click at [225, 193] on div at bounding box center [224, 191] width 10 height 10
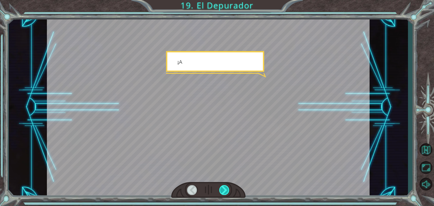
click at [224, 193] on div at bounding box center [224, 191] width 10 height 10
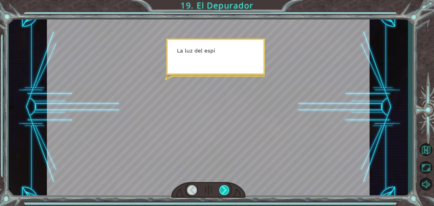
click at [224, 193] on div at bounding box center [224, 191] width 10 height 10
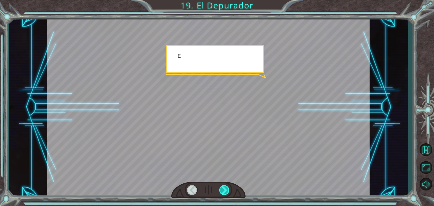
click at [224, 193] on div at bounding box center [224, 191] width 10 height 10
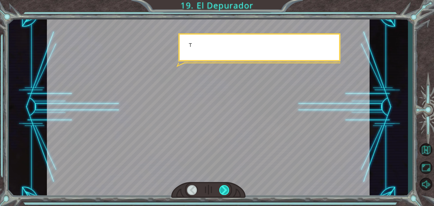
click at [224, 193] on div at bounding box center [224, 191] width 10 height 10
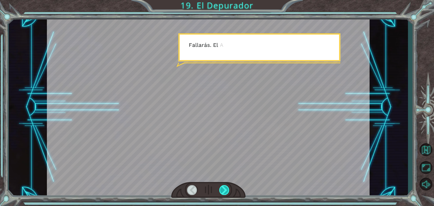
click at [224, 193] on div at bounding box center [224, 191] width 10 height 10
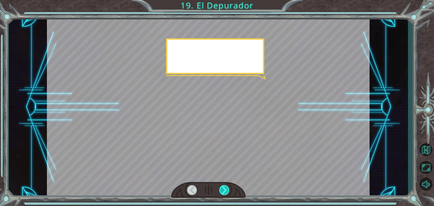
click at [224, 193] on div at bounding box center [224, 191] width 10 height 10
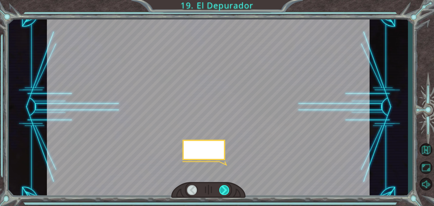
click at [224, 193] on div at bounding box center [224, 191] width 10 height 10
click at [223, 190] on div at bounding box center [224, 191] width 10 height 10
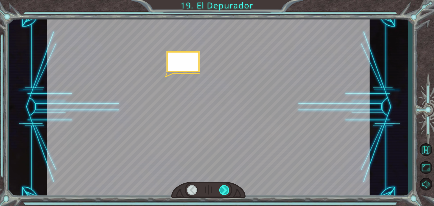
click at [223, 190] on div at bounding box center [224, 191] width 10 height 10
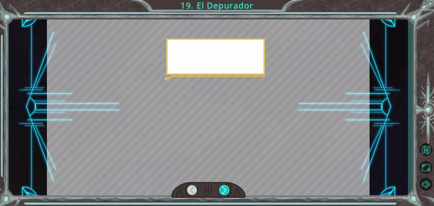
click at [223, 190] on div at bounding box center [224, 191] width 10 height 10
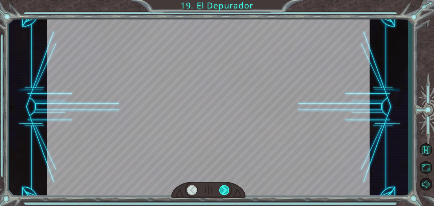
click at [223, 190] on div at bounding box center [224, 191] width 10 height 10
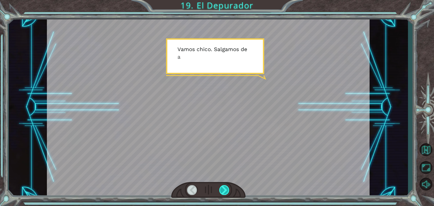
click at [223, 190] on div at bounding box center [224, 191] width 10 height 10
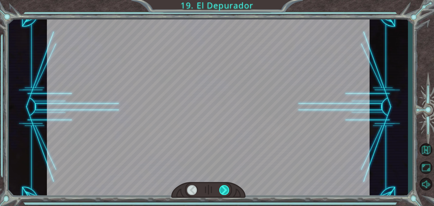
click at [223, 190] on div at bounding box center [224, 191] width 10 height 10
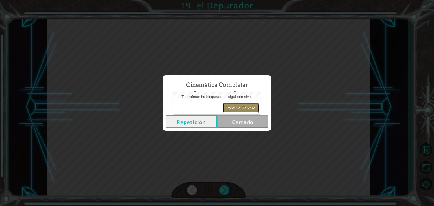
click at [243, 107] on button "Volver al Tablero" at bounding box center [241, 108] width 36 height 10
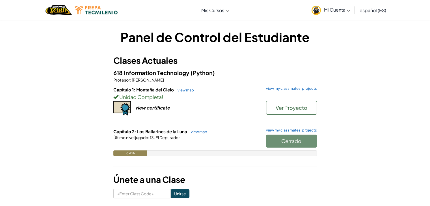
click at [281, 136] on div "Cerrado" at bounding box center [288, 143] width 57 height 16
click at [280, 140] on div "Cerrado" at bounding box center [288, 143] width 57 height 16
click at [199, 132] on link "view map" at bounding box center [197, 132] width 19 height 5
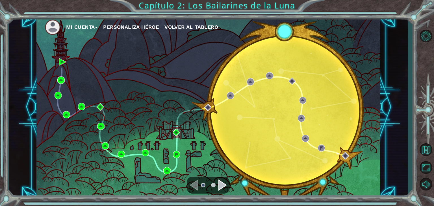
click at [195, 187] on div "Navigate to the previous page" at bounding box center [194, 185] width 8 height 11
click at [225, 186] on div "Navigate to the next page" at bounding box center [223, 185] width 8 height 11
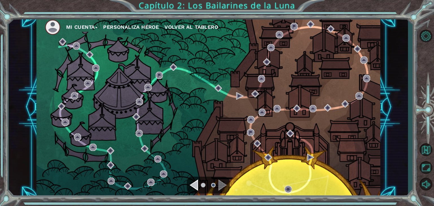
click at [196, 184] on div "Navigate to the previous page" at bounding box center [194, 185] width 8 height 11
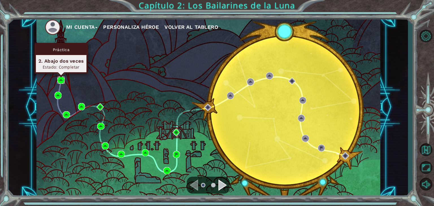
click at [63, 79] on img at bounding box center [60, 80] width 7 height 7
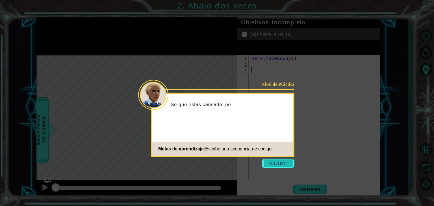
click at [275, 166] on button "Start" at bounding box center [278, 163] width 32 height 9
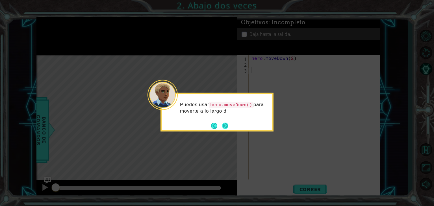
click at [228, 126] on button "Next" at bounding box center [225, 125] width 7 height 7
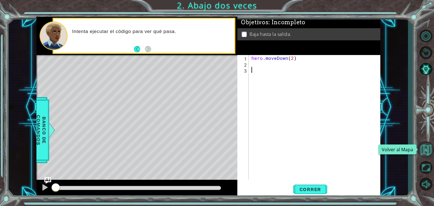
click at [421, 147] on button "Volver al Mapa" at bounding box center [426, 150] width 16 height 16
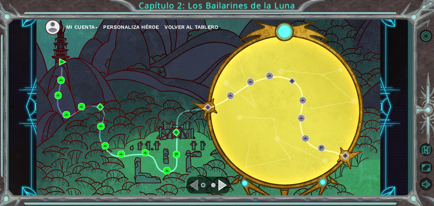
click at [59, 91] on div "Mi Cuenta Personaliza Héroe Volver al Tablero" at bounding box center [208, 108] width 344 height 182
click at [58, 93] on img at bounding box center [58, 95] width 7 height 7
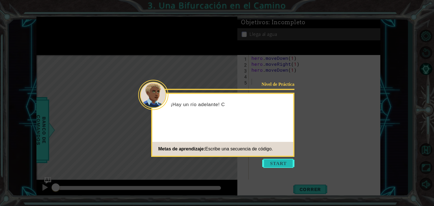
drag, startPoint x: 286, startPoint y: 159, endPoint x: 292, endPoint y: 163, distance: 7.5
click at [287, 160] on body "1 ההההההההההההההההההההההההההההההההההההההההההההההההההההההההההההההההההההההההההההה…" at bounding box center [217, 103] width 434 height 206
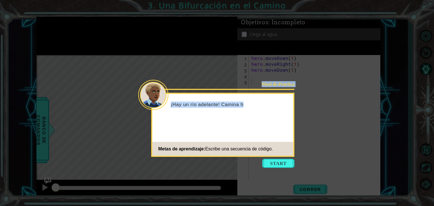
click at [292, 163] on button "Start" at bounding box center [278, 163] width 32 height 9
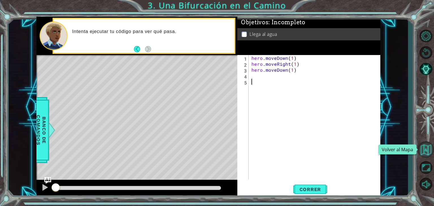
click at [429, 152] on button "Volver al Mapa" at bounding box center [426, 150] width 16 height 16
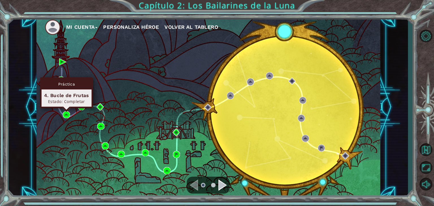
drag, startPoint x: 66, startPoint y: 109, endPoint x: 67, endPoint y: 115, distance: 5.8
click at [67, 115] on div "Mi Cuenta Personaliza Héroe Volver al Tablero" at bounding box center [208, 108] width 344 height 182
click at [63, 115] on img at bounding box center [66, 114] width 7 height 7
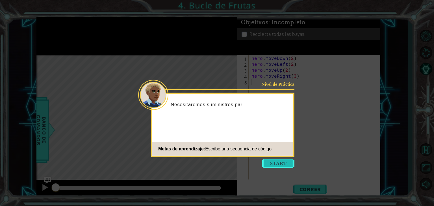
drag, startPoint x: 275, startPoint y: 158, endPoint x: 277, endPoint y: 161, distance: 4.1
click at [276, 159] on body "1 ההההההההההההההההההההההההההההההההההההההההההההההההההההההההההההההההההההההההההההה…" at bounding box center [217, 103] width 434 height 206
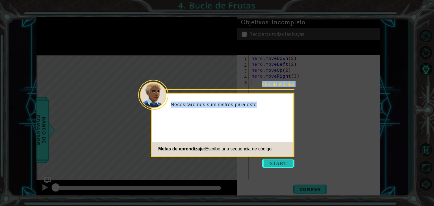
click at [277, 161] on button "Start" at bounding box center [278, 163] width 32 height 9
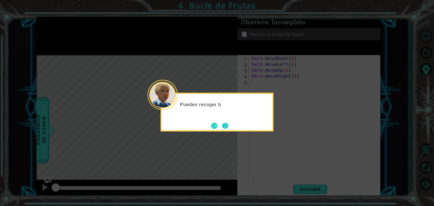
click at [223, 128] on button "Next" at bounding box center [225, 125] width 7 height 7
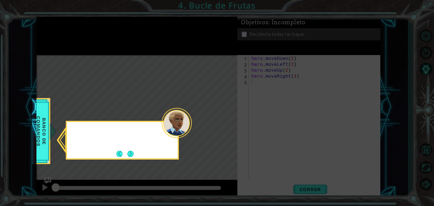
click at [223, 128] on icon at bounding box center [217, 103] width 434 height 206
click at [128, 152] on button "Next" at bounding box center [131, 154] width 8 height 8
click at [128, 151] on button "Next" at bounding box center [131, 154] width 7 height 7
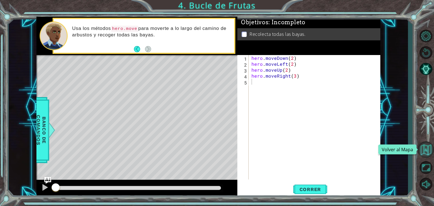
click at [428, 150] on button "Volver al Mapa" at bounding box center [426, 150] width 16 height 16
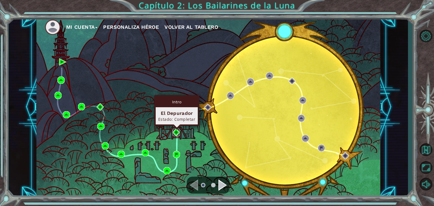
click at [175, 131] on img at bounding box center [176, 132] width 7 height 7
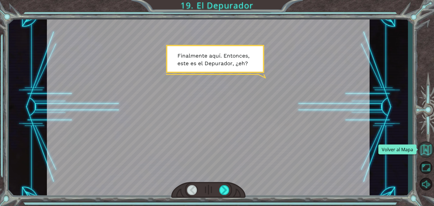
click at [425, 150] on button "Volver al Mapa" at bounding box center [426, 150] width 16 height 16
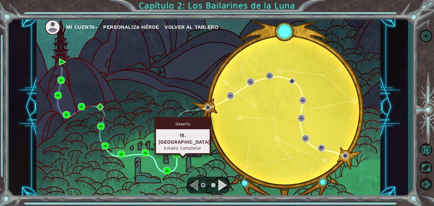
click at [177, 156] on img at bounding box center [176, 154] width 7 height 7
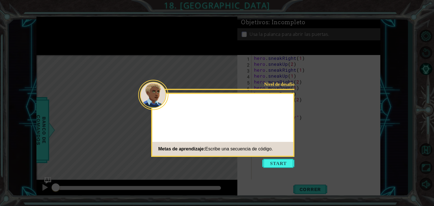
click at [276, 162] on button "Start" at bounding box center [278, 163] width 32 height 9
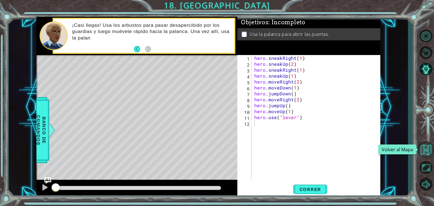
click at [427, 149] on button "Volver al Mapa" at bounding box center [426, 150] width 16 height 16
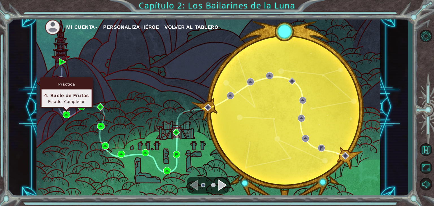
click at [65, 115] on img at bounding box center [66, 114] width 7 height 7
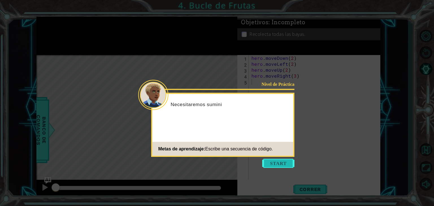
click at [271, 167] on button "Start" at bounding box center [278, 163] width 32 height 9
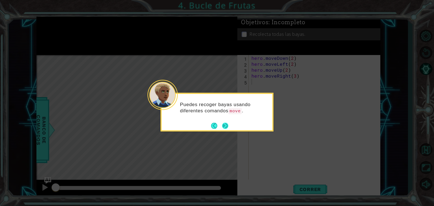
click at [227, 124] on footer at bounding box center [219, 126] width 17 height 8
click at [227, 124] on button "Next" at bounding box center [225, 126] width 7 height 7
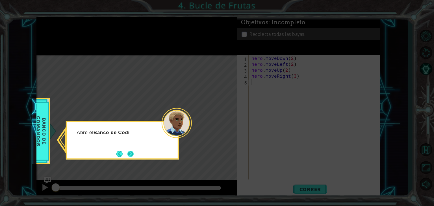
click at [133, 152] on button "Next" at bounding box center [130, 154] width 7 height 7
click at [134, 152] on button "Next" at bounding box center [131, 154] width 10 height 10
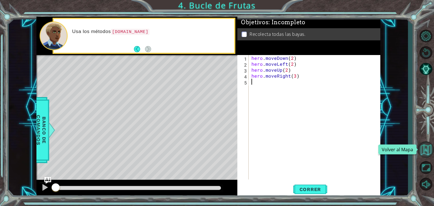
click at [425, 148] on button "Volver al Mapa" at bounding box center [426, 150] width 16 height 16
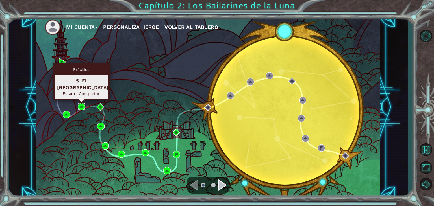
click at [81, 105] on img at bounding box center [81, 106] width 7 height 7
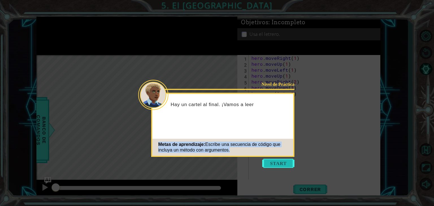
drag, startPoint x: 277, startPoint y: 156, endPoint x: 279, endPoint y: 161, distance: 5.9
click at [279, 156] on footer "Metas de aprendizaje: Escribe una secuencia de código que incluya un método con…" at bounding box center [222, 147] width 141 height 17
click at [273, 161] on button "Start" at bounding box center [278, 163] width 32 height 9
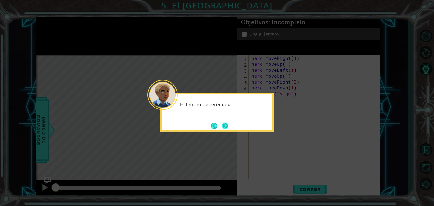
click at [221, 122] on button "Next" at bounding box center [225, 125] width 9 height 9
click at [222, 122] on button "Next" at bounding box center [225, 126] width 9 height 9
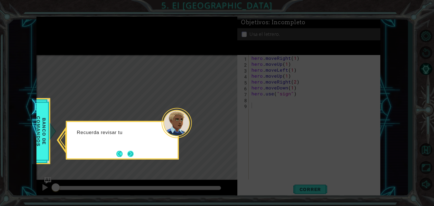
click at [130, 151] on button "Next" at bounding box center [131, 154] width 8 height 8
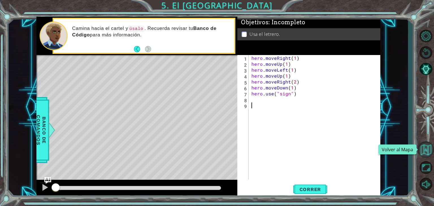
click at [426, 143] on button "Volver al Mapa" at bounding box center [426, 150] width 16 height 16
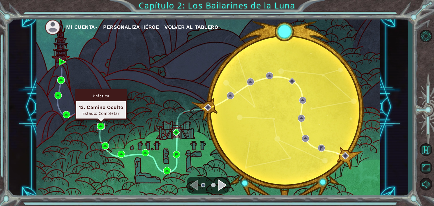
click at [100, 130] on img at bounding box center [100, 126] width 7 height 7
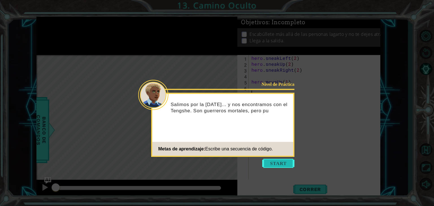
click at [290, 163] on button "Start" at bounding box center [278, 163] width 32 height 9
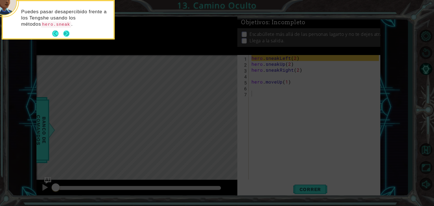
click at [67, 30] on button "Next" at bounding box center [66, 33] width 9 height 9
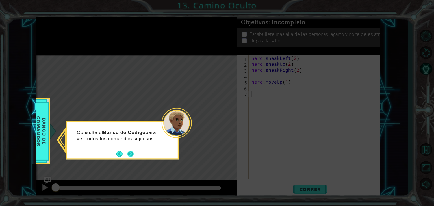
click at [127, 156] on footer at bounding box center [125, 154] width 17 height 8
click at [128, 156] on button "Next" at bounding box center [130, 154] width 7 height 7
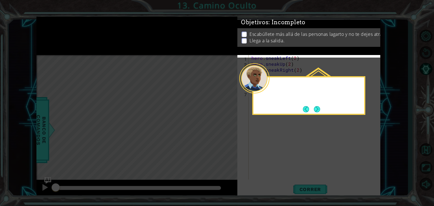
click at [128, 155] on icon at bounding box center [217, 103] width 434 height 206
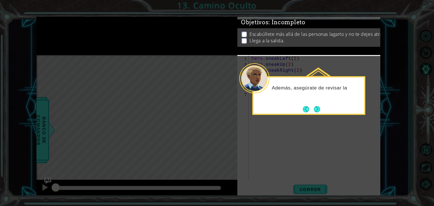
click at [316, 112] on button "Next" at bounding box center [317, 109] width 10 height 10
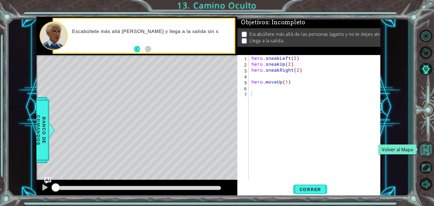
click at [430, 151] on button "Volver al Mapa" at bounding box center [426, 150] width 16 height 16
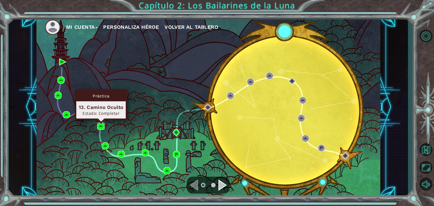
click at [104, 128] on img at bounding box center [100, 126] width 7 height 7
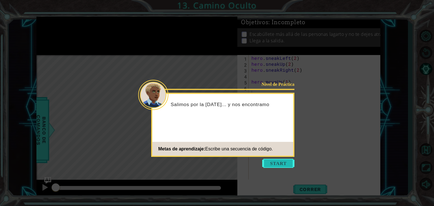
click at [266, 162] on button "Start" at bounding box center [278, 163] width 32 height 9
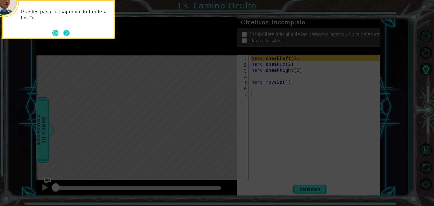
click at [64, 35] on button "Next" at bounding box center [66, 33] width 9 height 9
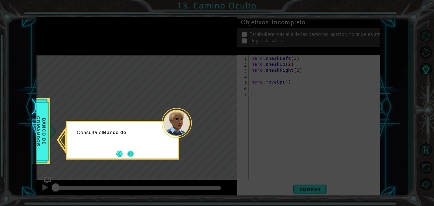
click at [133, 156] on button "Next" at bounding box center [130, 154] width 7 height 7
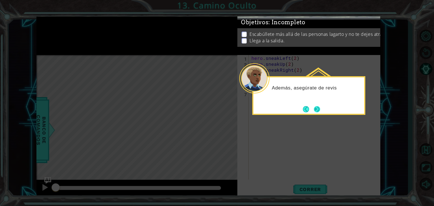
click at [315, 107] on button "Next" at bounding box center [317, 109] width 10 height 10
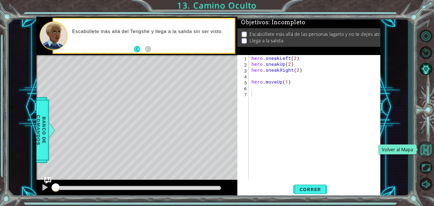
click at [430, 152] on button "Volver al Mapa" at bounding box center [426, 150] width 16 height 16
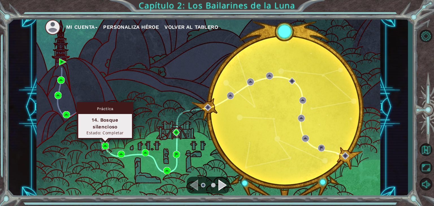
click at [105, 144] on img at bounding box center [105, 146] width 7 height 7
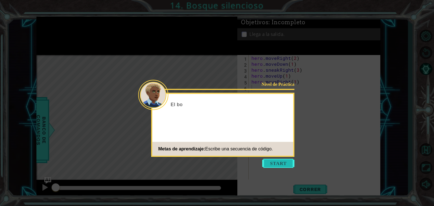
click at [271, 161] on button "Start" at bounding box center [278, 163] width 32 height 9
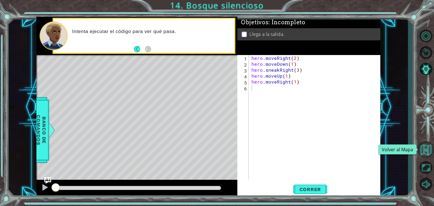
click at [427, 152] on button "Volver al Mapa" at bounding box center [426, 150] width 16 height 16
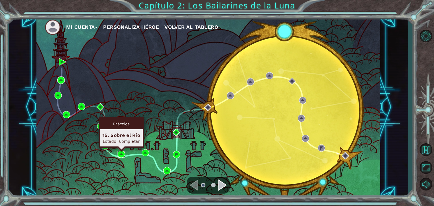
click at [120, 152] on img at bounding box center [121, 154] width 7 height 7
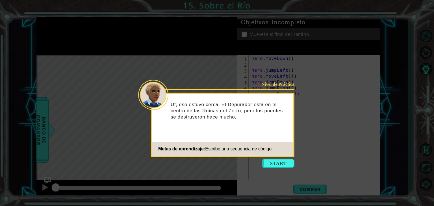
click at [268, 161] on button "Start" at bounding box center [278, 163] width 32 height 9
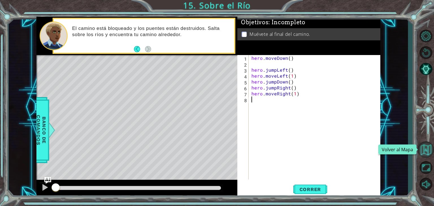
click at [423, 145] on button "Volver al Mapa" at bounding box center [426, 150] width 16 height 16
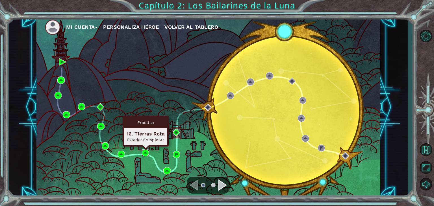
click at [147, 153] on img at bounding box center [145, 153] width 7 height 7
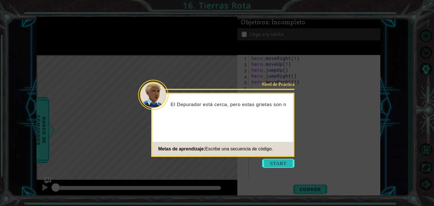
click at [268, 164] on button "Start" at bounding box center [278, 163] width 32 height 9
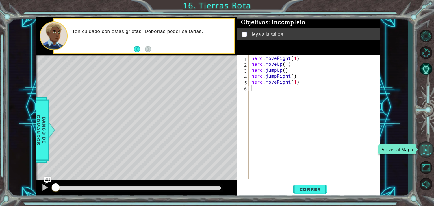
click at [423, 147] on button "Volver al Mapa" at bounding box center [426, 150] width 16 height 16
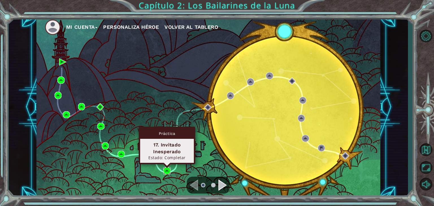
click at [168, 171] on img at bounding box center [166, 170] width 7 height 7
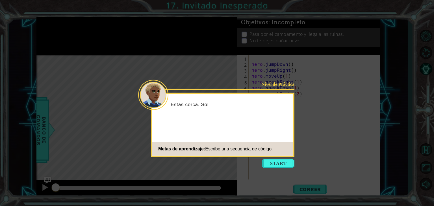
drag, startPoint x: 274, startPoint y: 158, endPoint x: 276, endPoint y: 164, distance: 6.6
click at [274, 158] on icon at bounding box center [217, 103] width 434 height 206
click at [275, 164] on button "Start" at bounding box center [278, 163] width 32 height 9
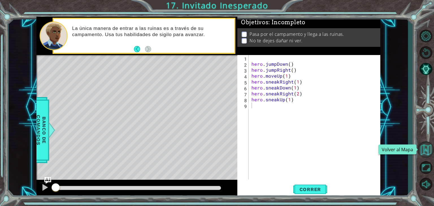
click at [426, 152] on button "Volver al Mapa" at bounding box center [426, 150] width 16 height 16
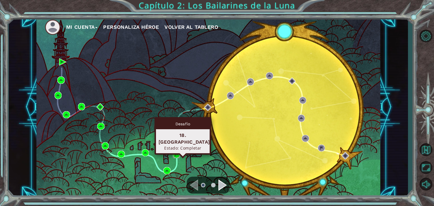
click at [179, 151] on img at bounding box center [176, 154] width 7 height 7
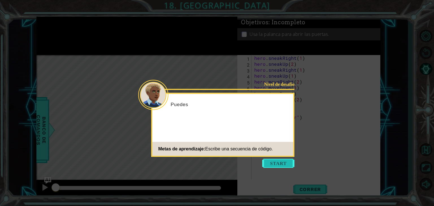
click at [282, 161] on button "Start" at bounding box center [278, 163] width 32 height 9
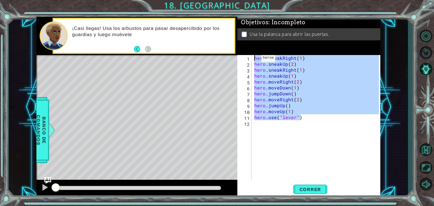
drag, startPoint x: 306, startPoint y: 119, endPoint x: 253, endPoint y: 58, distance: 81.0
click at [253, 58] on div "hero . sneakRight ( 1 ) hero . sneakUp ( 2 ) hero . sneakRight ( 1 ) hero . sne…" at bounding box center [317, 123] width 129 height 137
type textarea "hero.sneakRight(1) hero.sneakUp(2)"
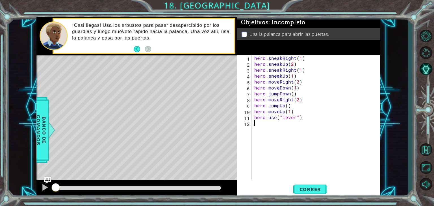
click at [362, 156] on div "hero . sneakRight ( 1 ) hero . sneakUp ( 2 ) hero . sneakRight ( 1 ) hero . sne…" at bounding box center [317, 123] width 129 height 137
